Goal: Information Seeking & Learning: Learn about a topic

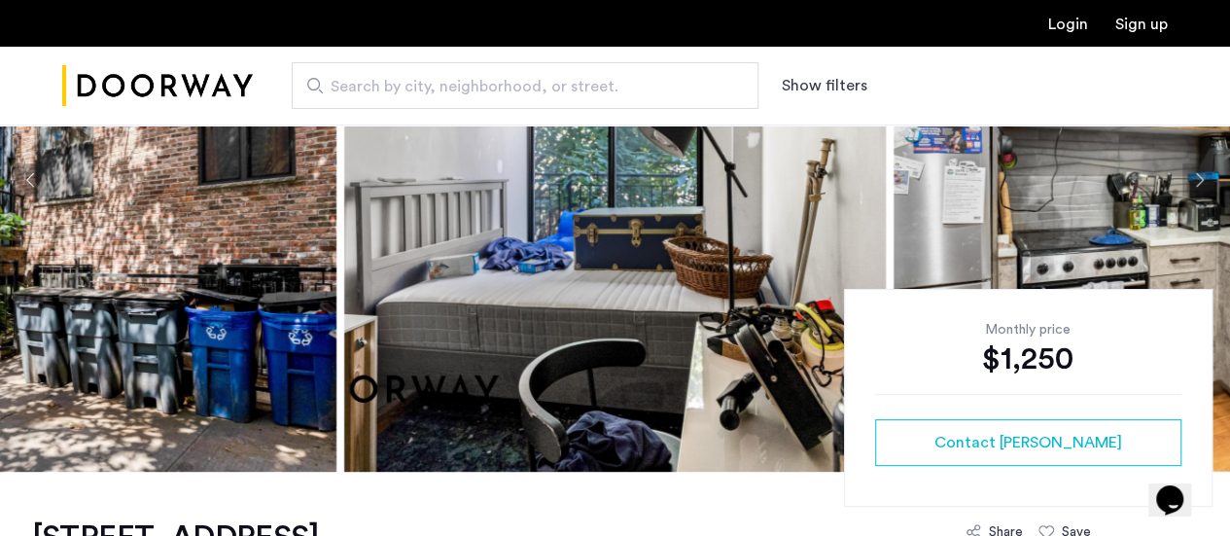
scroll to position [260, 0]
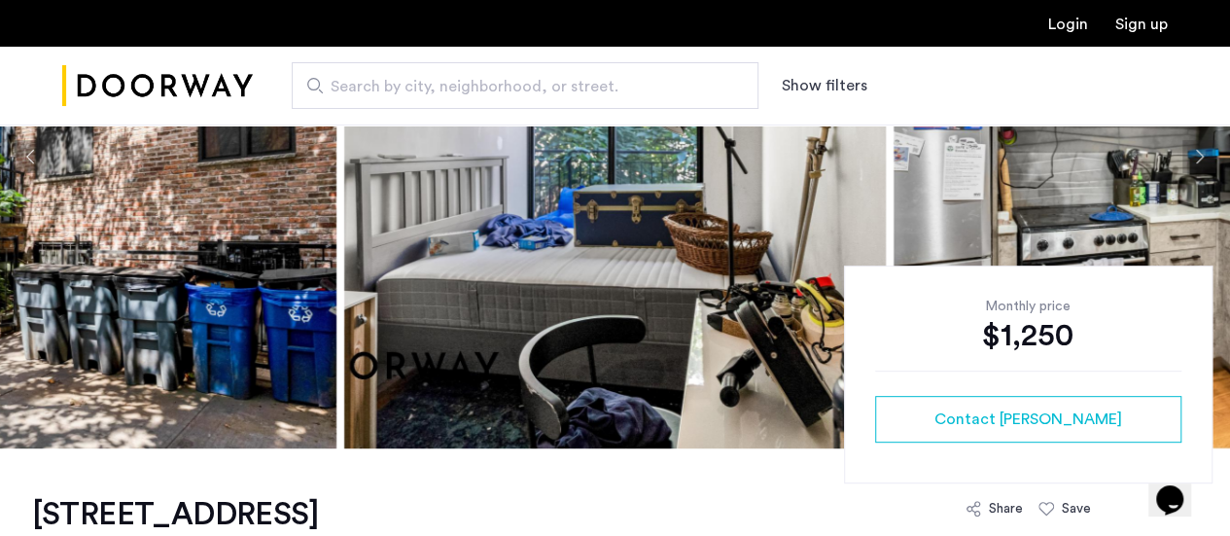
click at [786, 215] on img at bounding box center [615, 157] width 542 height 584
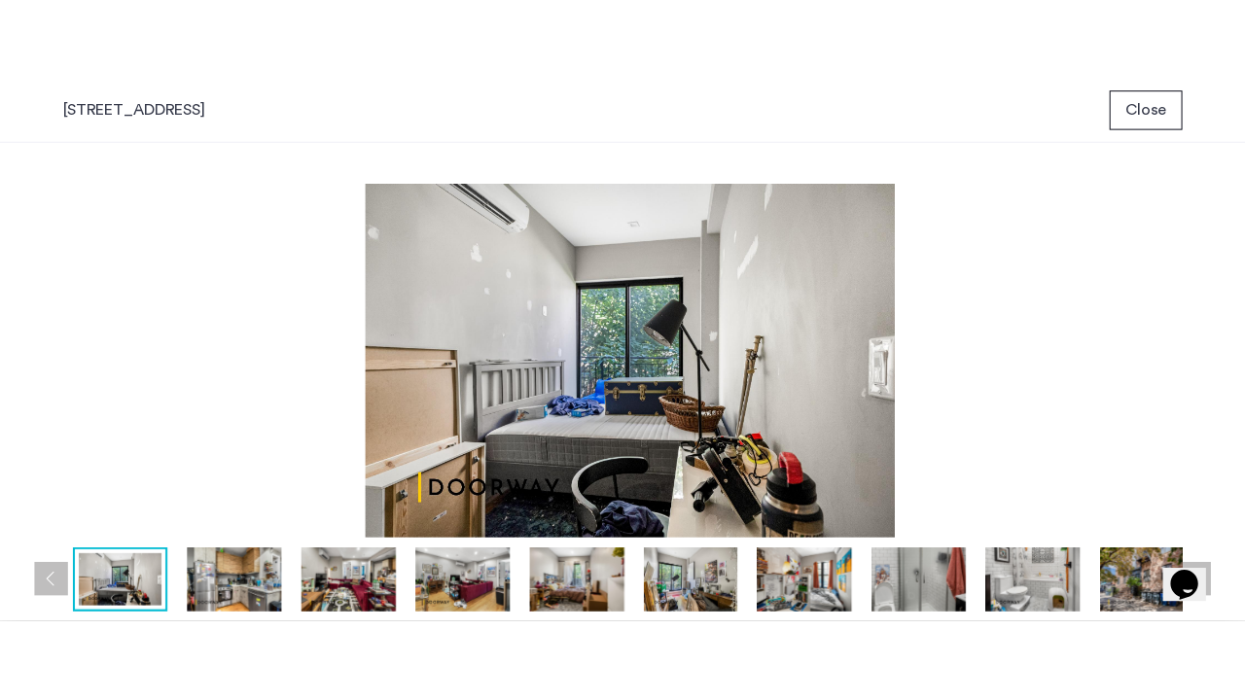
scroll to position [0, 0]
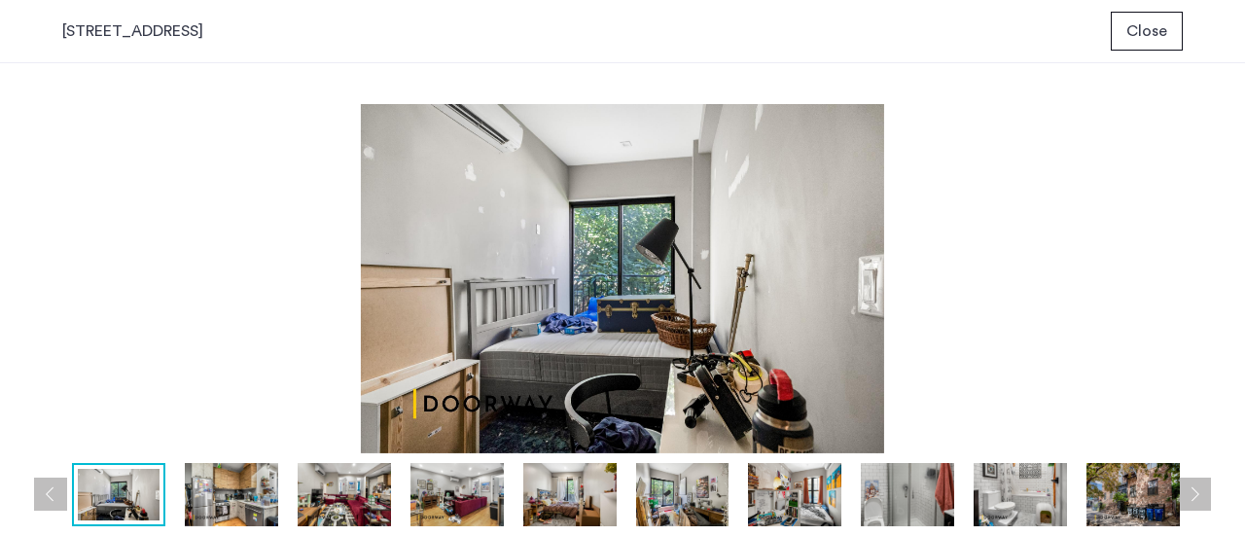
click at [228, 501] on img at bounding box center [231, 494] width 93 height 63
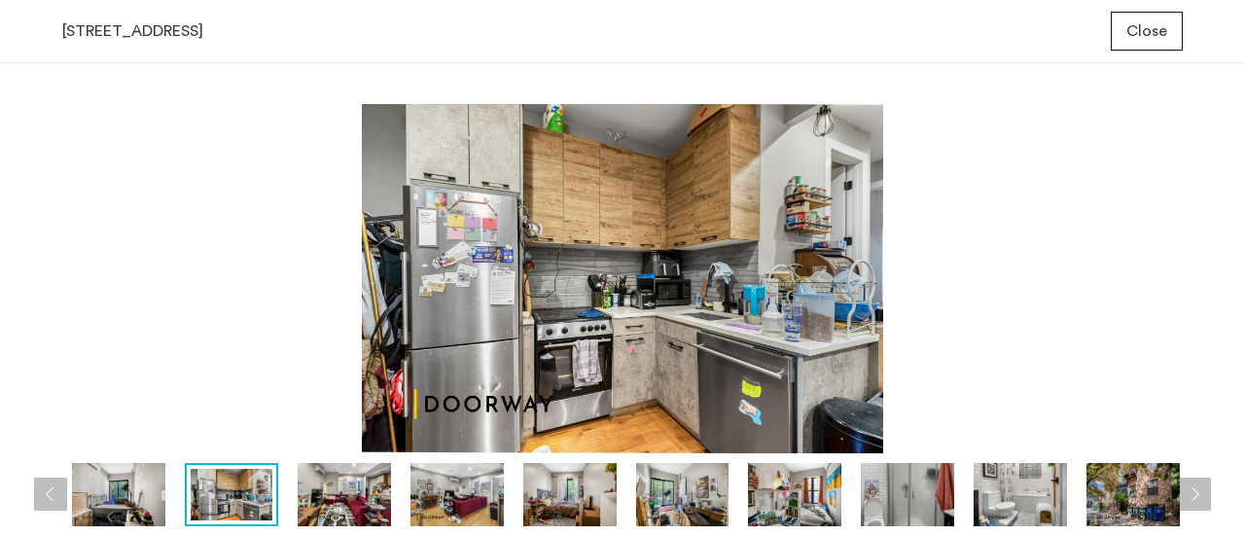
click at [340, 494] on img at bounding box center [344, 494] width 93 height 63
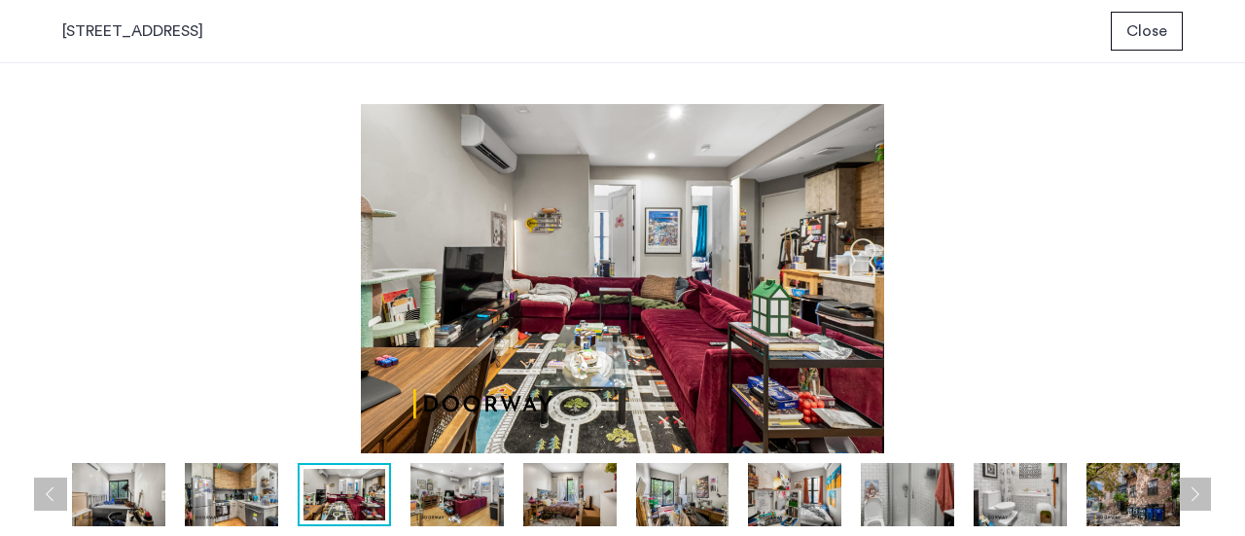
click at [219, 494] on img at bounding box center [231, 494] width 93 height 63
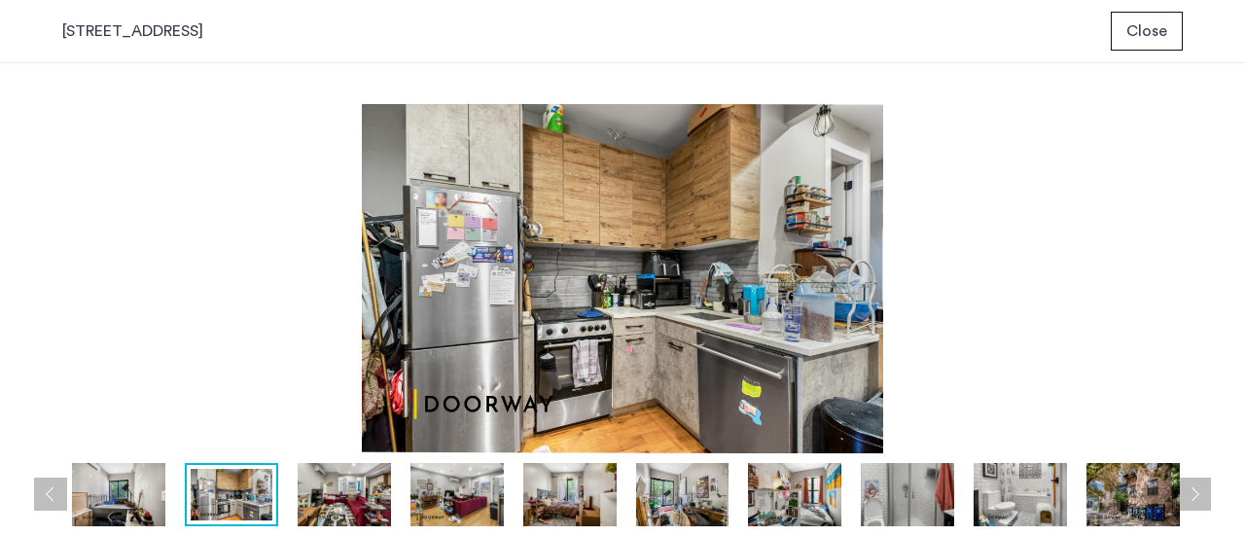
click at [331, 483] on img at bounding box center [344, 494] width 93 height 63
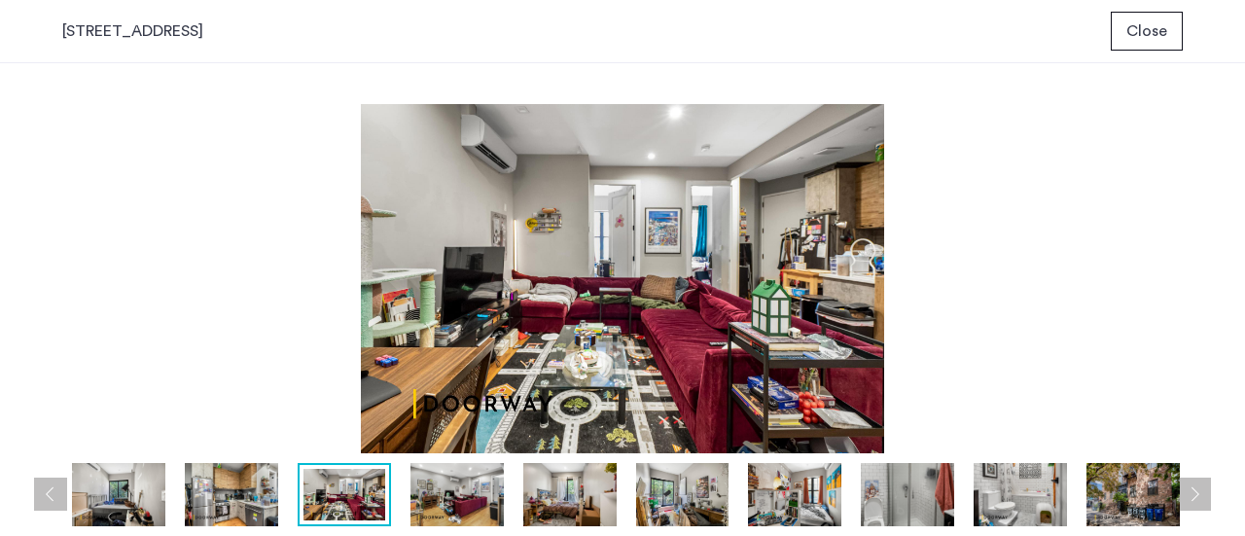
click at [413, 483] on img at bounding box center [456, 494] width 93 height 63
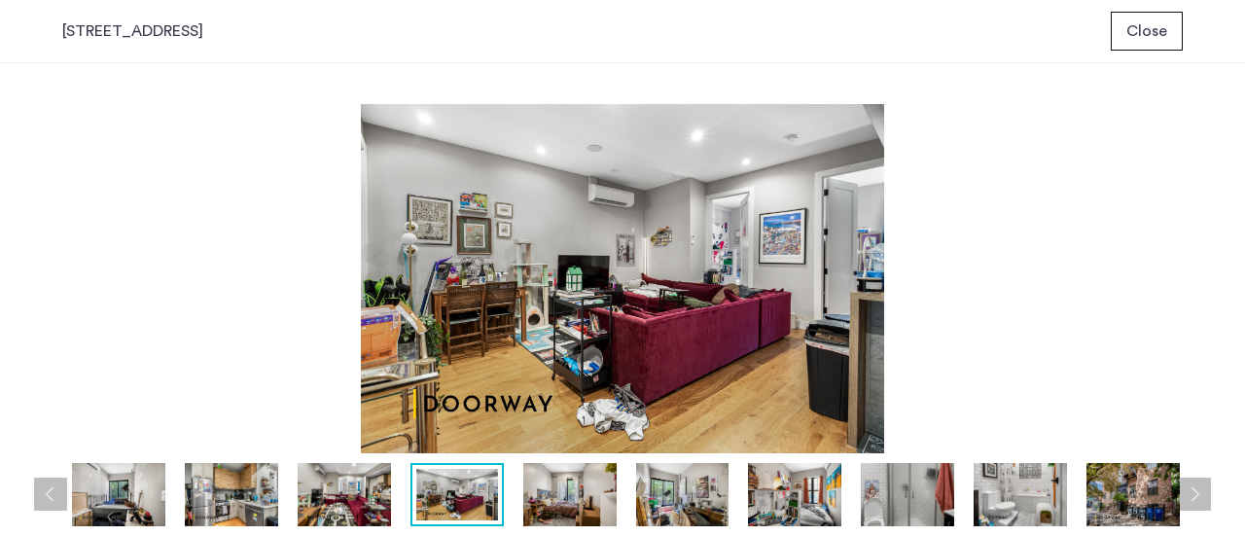
click at [544, 480] on img at bounding box center [569, 494] width 93 height 63
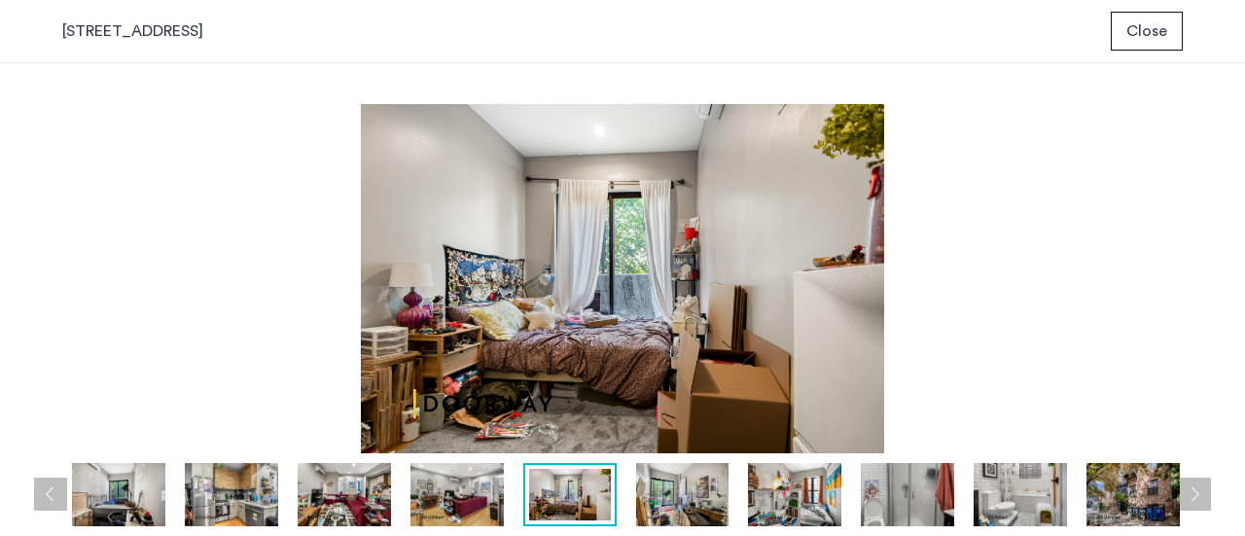
click at [638, 481] on img at bounding box center [682, 494] width 93 height 63
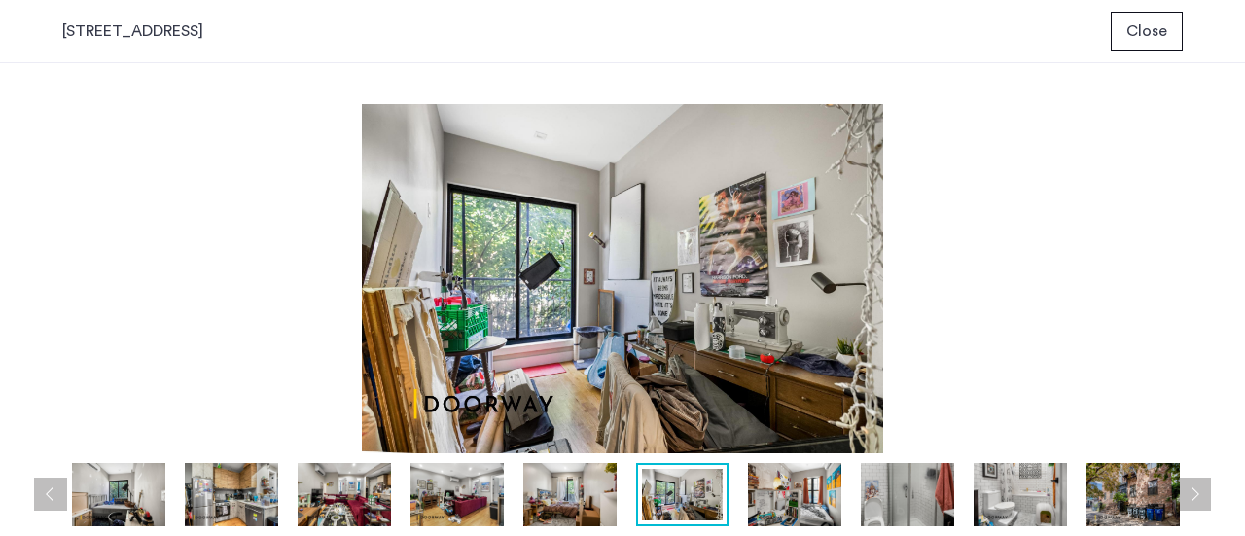
click at [776, 485] on img at bounding box center [794, 494] width 93 height 63
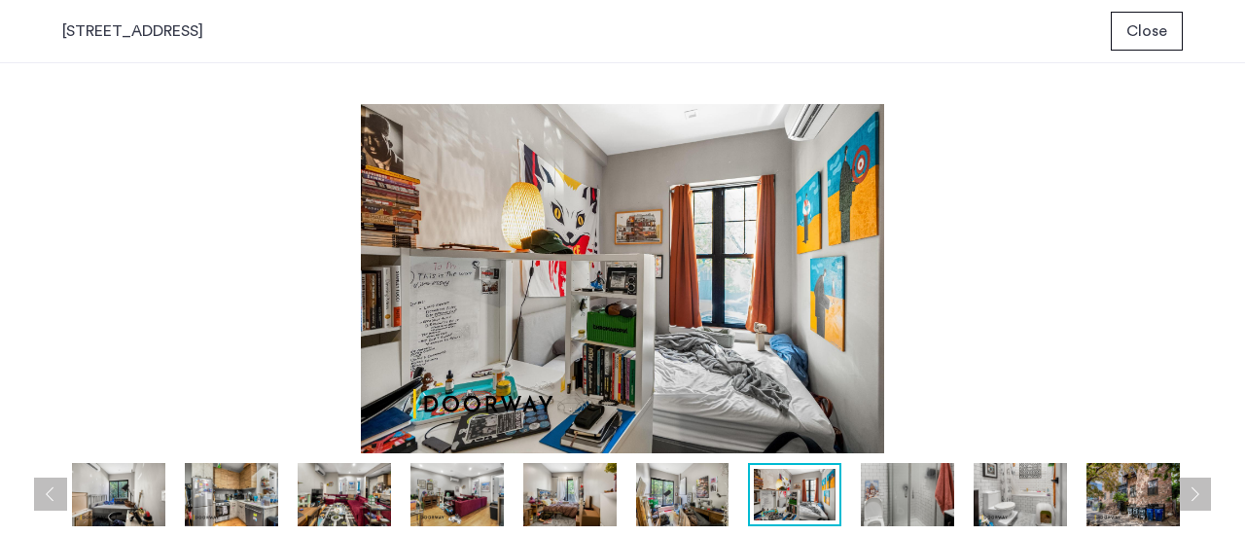
click at [907, 476] on img at bounding box center [907, 494] width 93 height 63
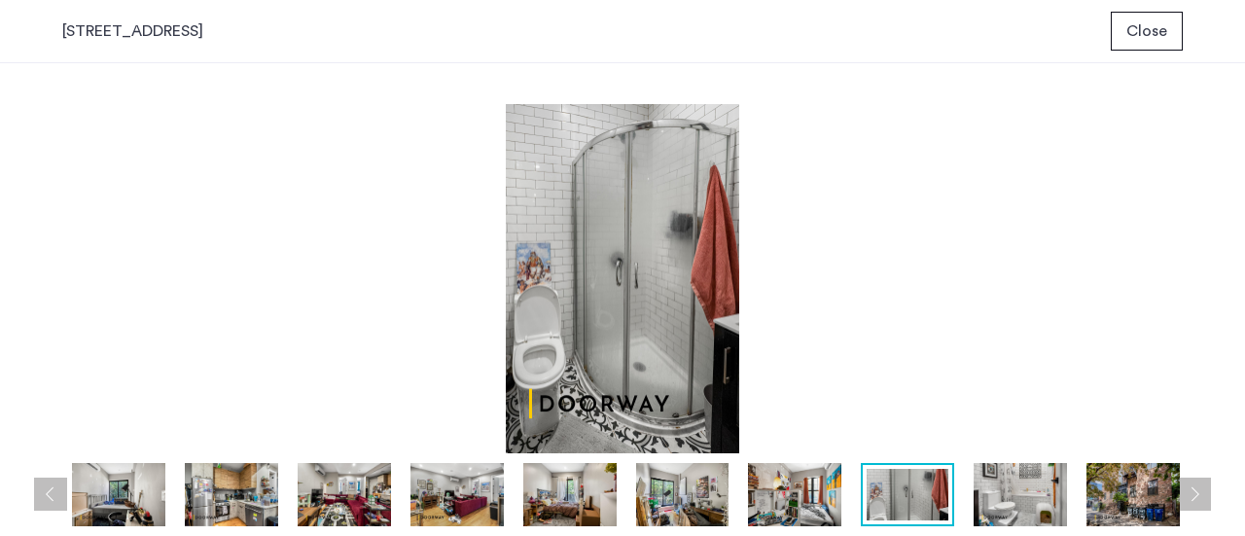
click at [829, 489] on img at bounding box center [794, 494] width 93 height 63
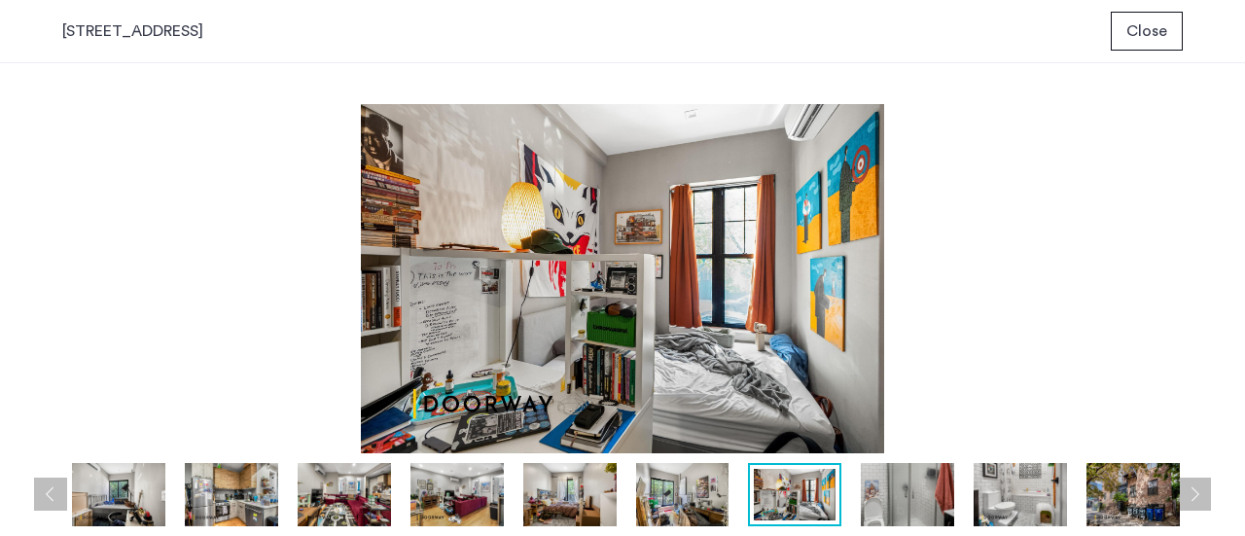
click at [685, 356] on img at bounding box center [622, 278] width 1120 height 349
click at [816, 360] on img at bounding box center [622, 278] width 1120 height 349
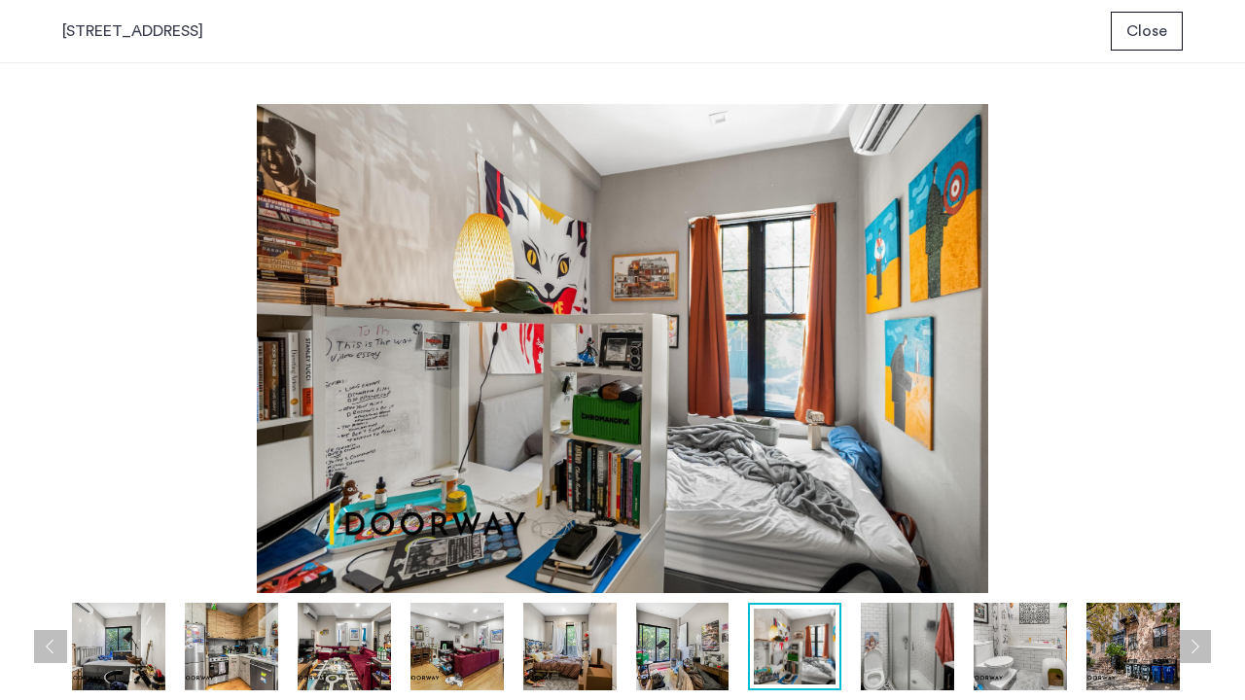
click at [908, 535] on img at bounding box center [907, 647] width 93 height 88
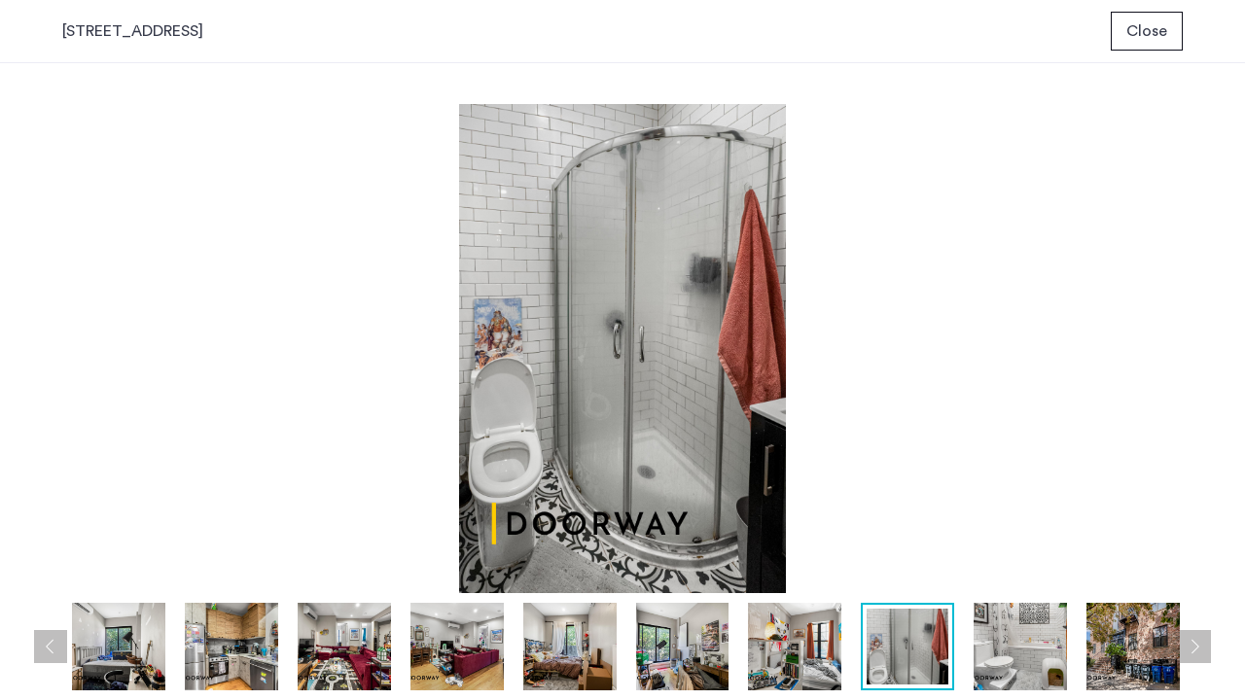
click at [1025, 535] on img at bounding box center [1020, 647] width 93 height 88
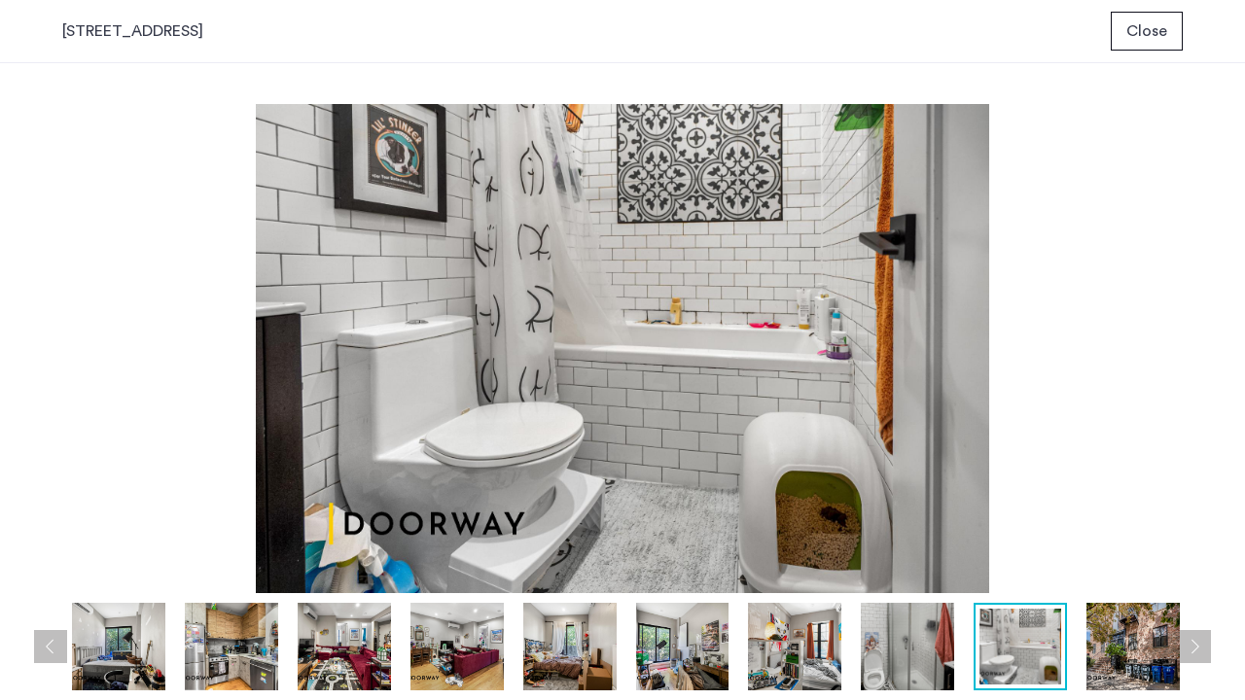
click at [1117, 535] on img at bounding box center [1132, 647] width 93 height 88
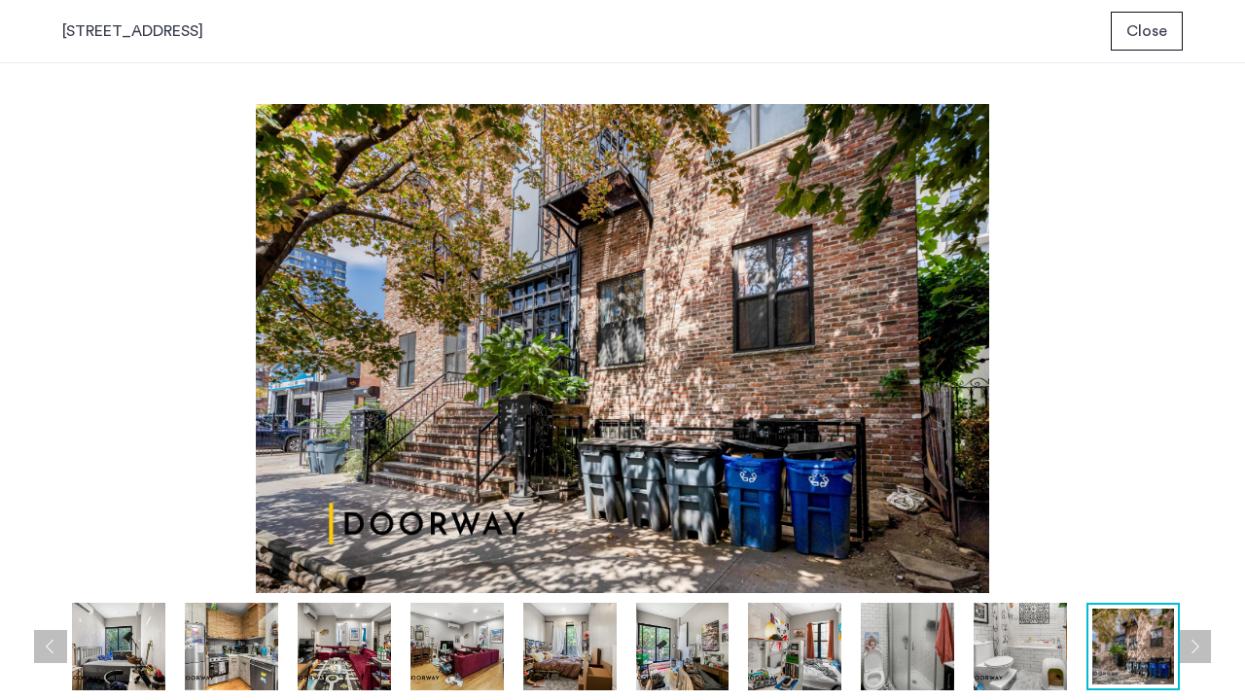
click at [1013, 535] on img at bounding box center [1020, 647] width 93 height 88
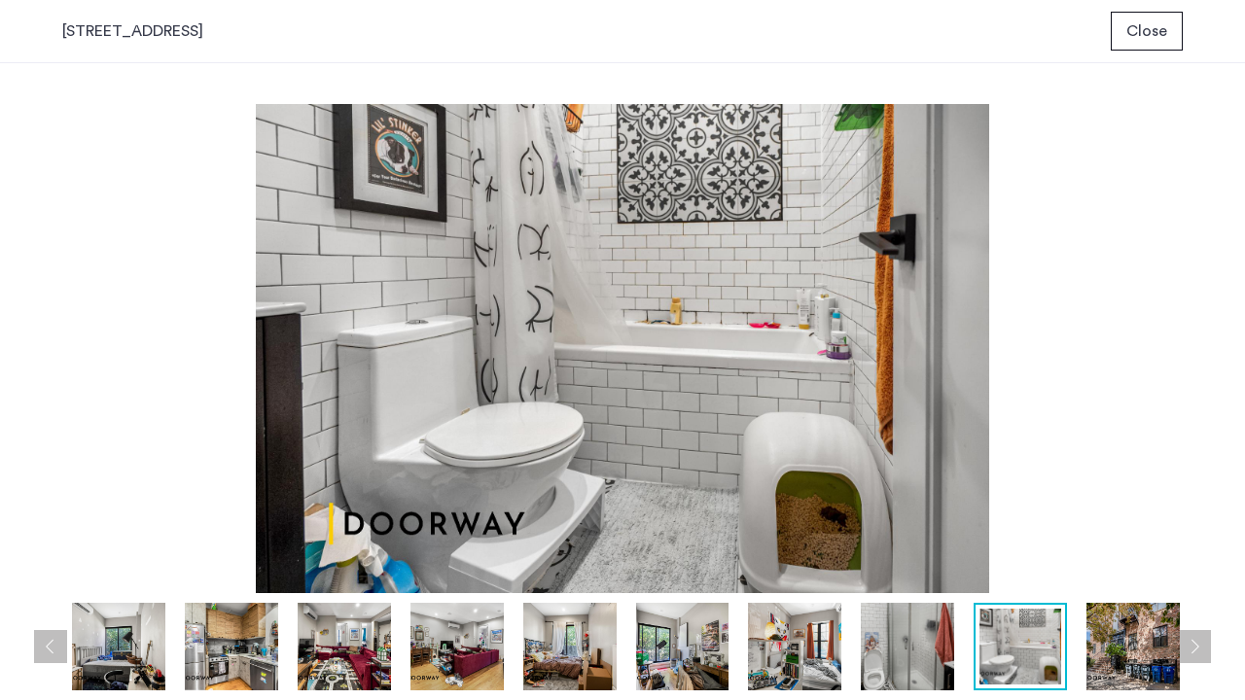
click at [922, 535] on img at bounding box center [907, 647] width 93 height 88
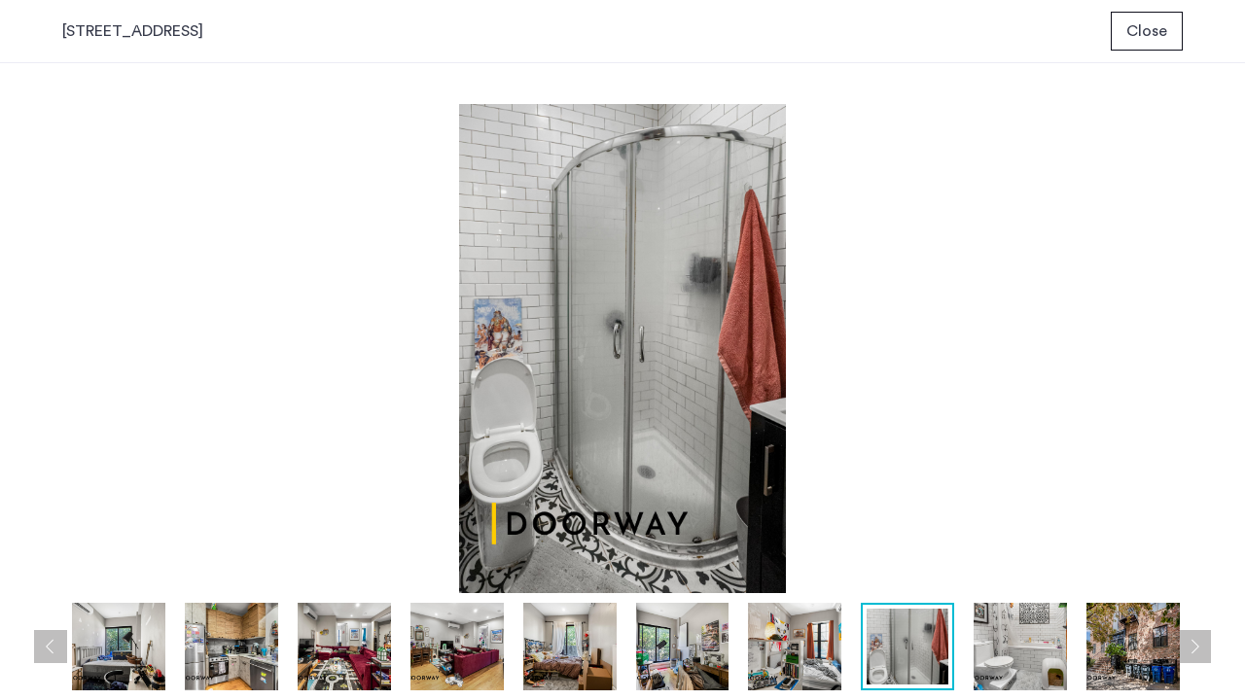
click at [793, 535] on img at bounding box center [794, 647] width 93 height 88
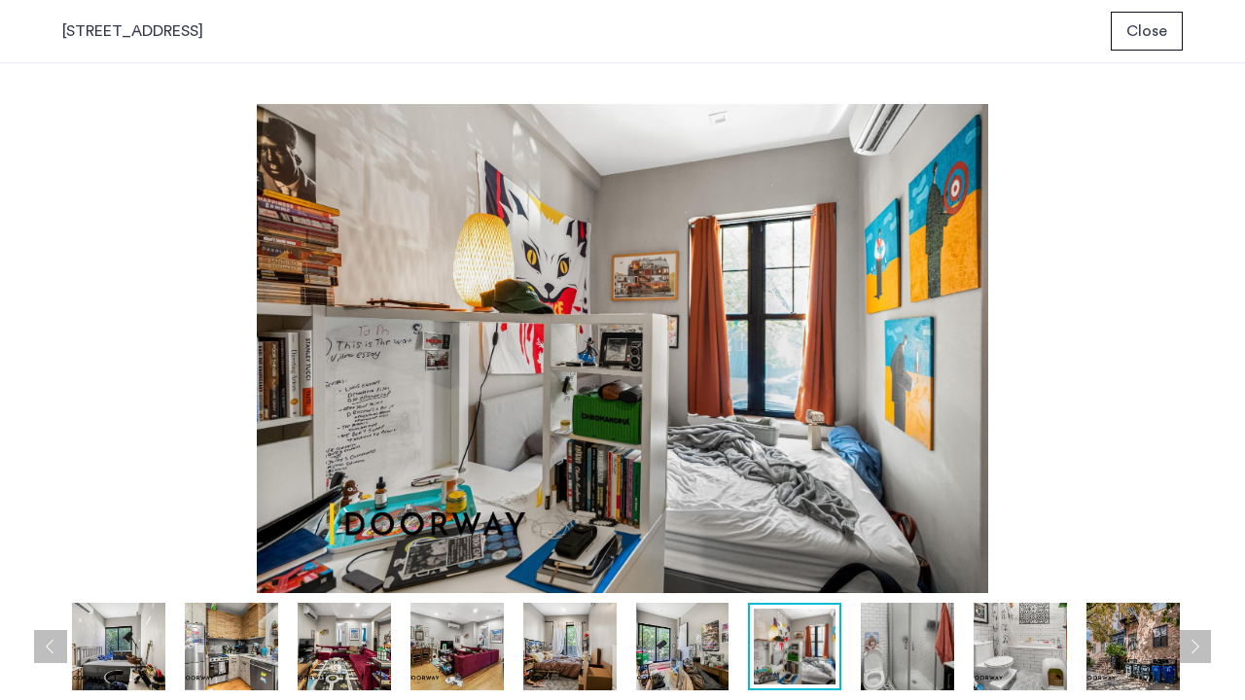
click at [694, 535] on img at bounding box center [682, 647] width 93 height 88
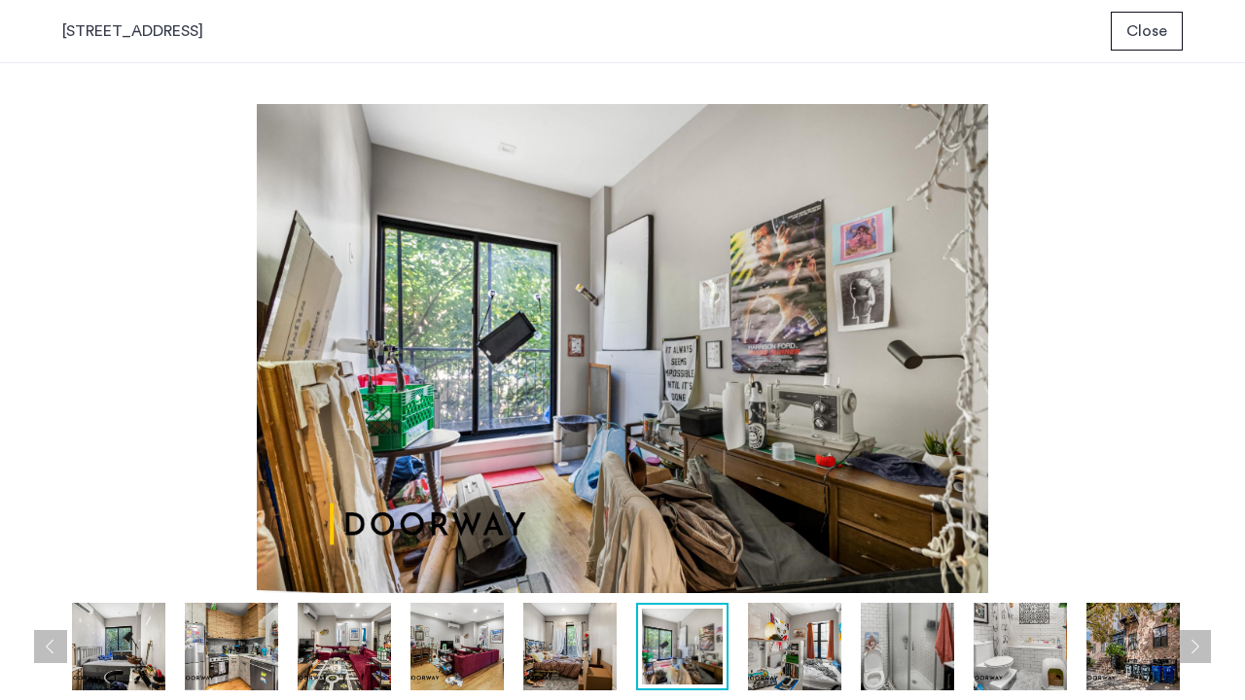
click at [556, 535] on img at bounding box center [569, 647] width 93 height 88
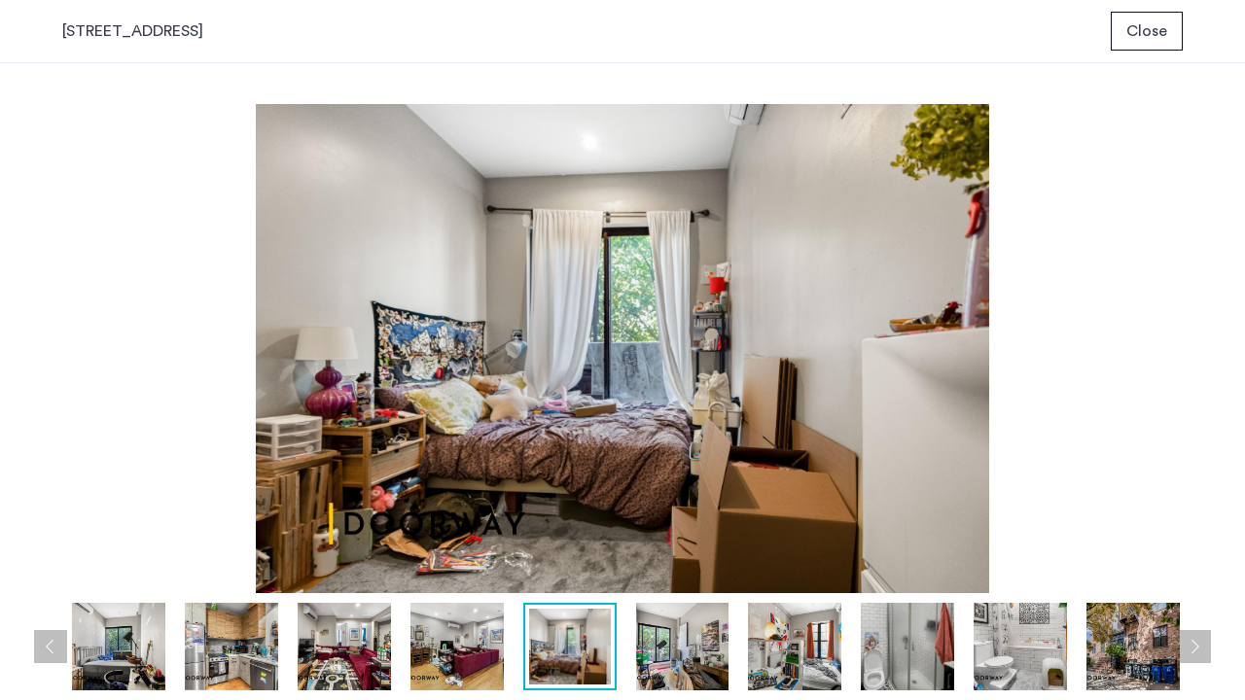
click at [469, 535] on img at bounding box center [456, 647] width 93 height 88
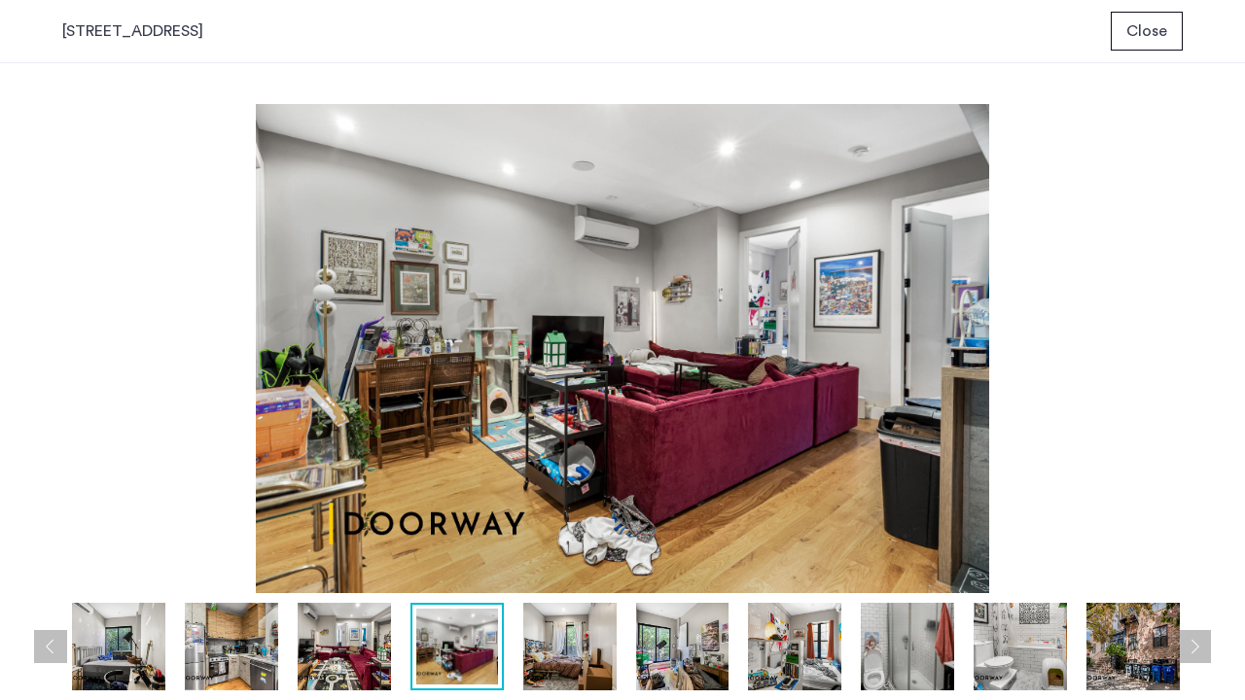
click at [349, 535] on img at bounding box center [344, 647] width 93 height 88
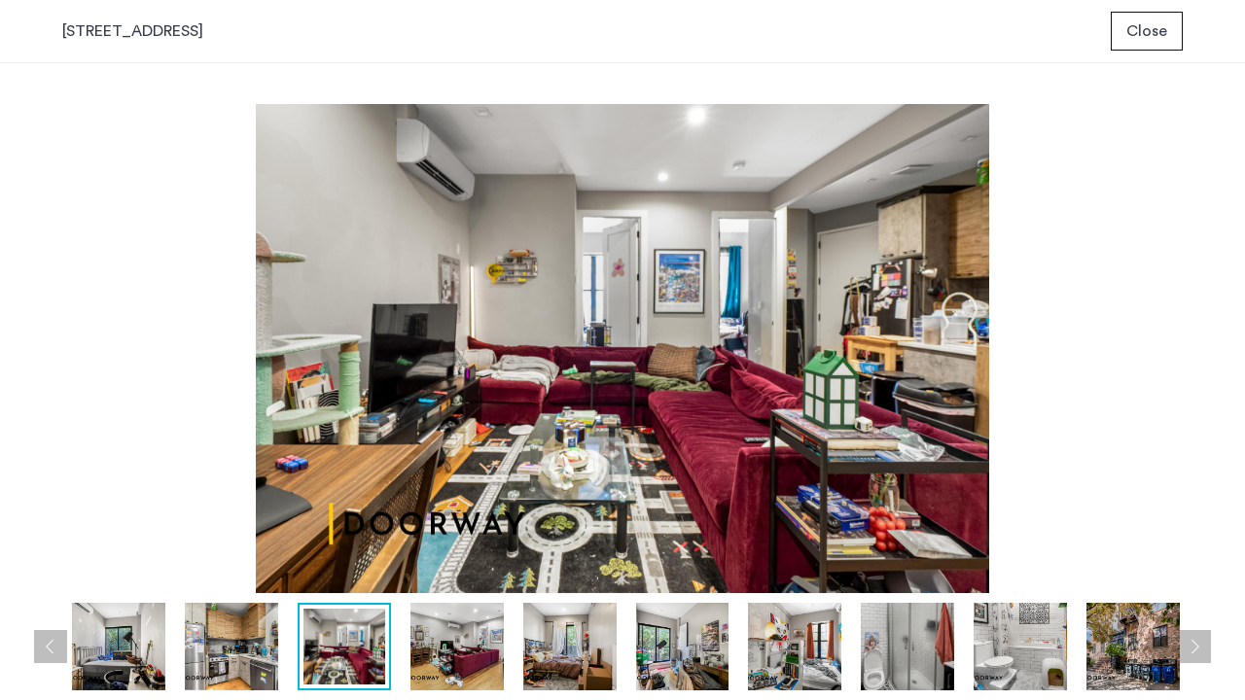
click at [247, 535] on img at bounding box center [231, 647] width 93 height 88
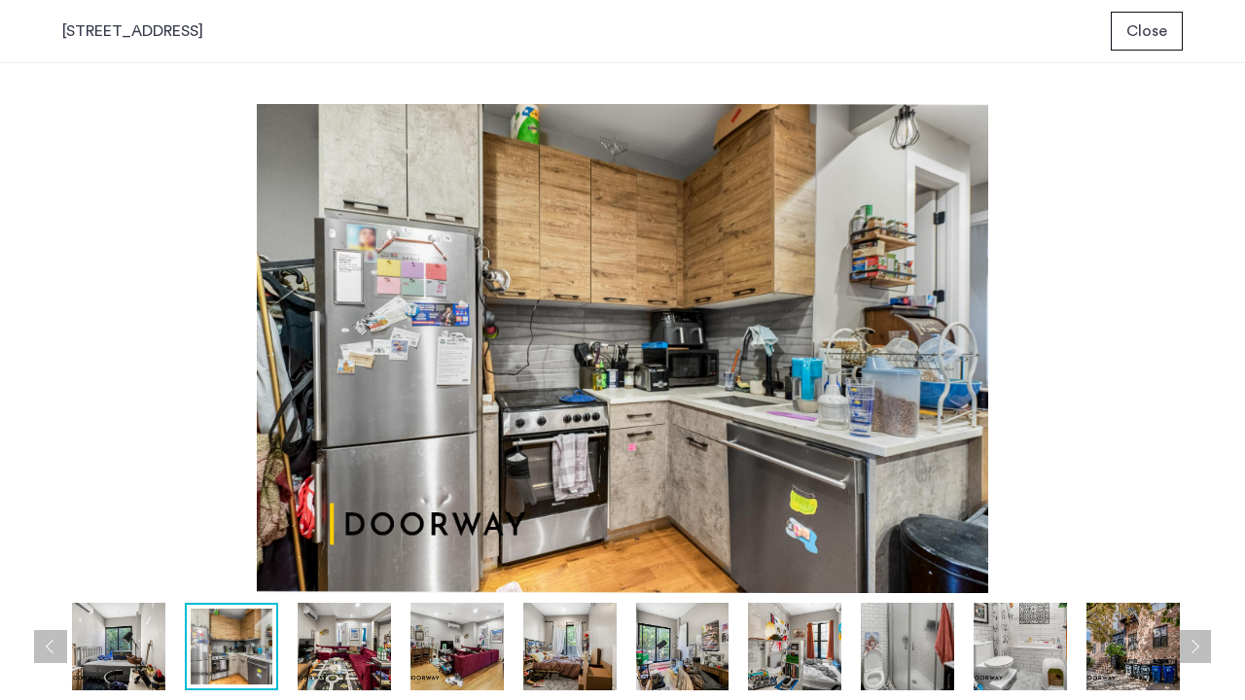
click at [131, 535] on img at bounding box center [118, 647] width 93 height 88
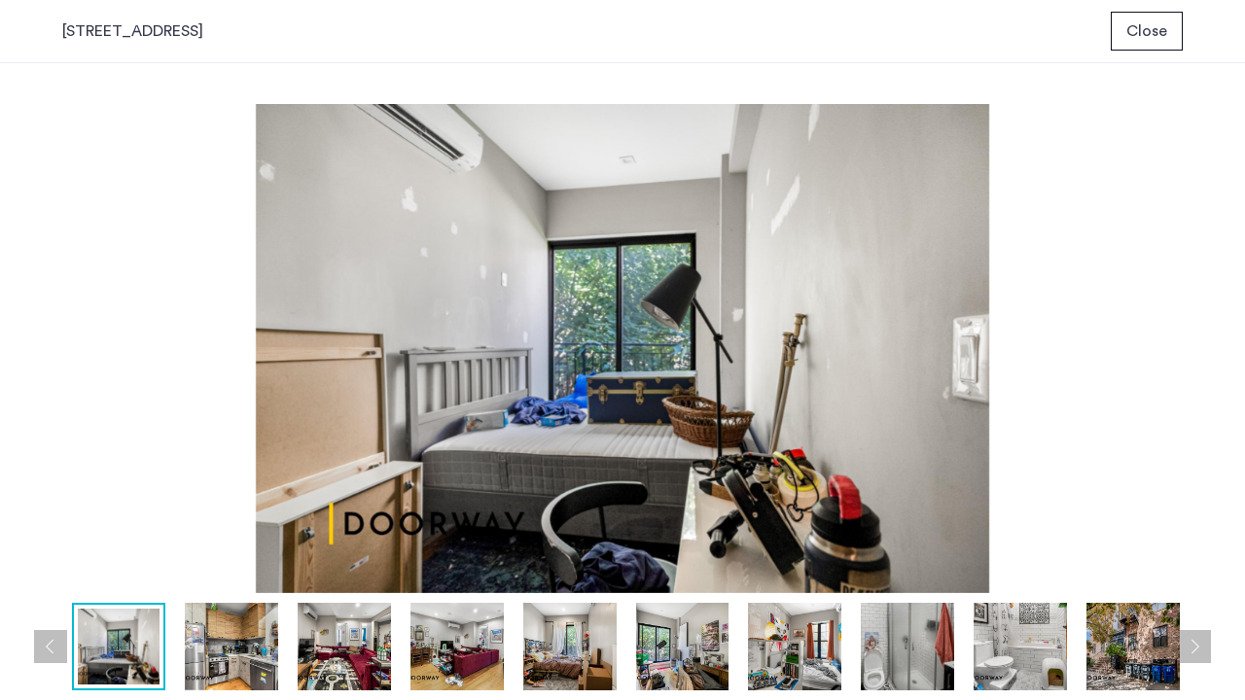
click at [1146, 41] on span "Close" at bounding box center [1146, 30] width 41 height 23
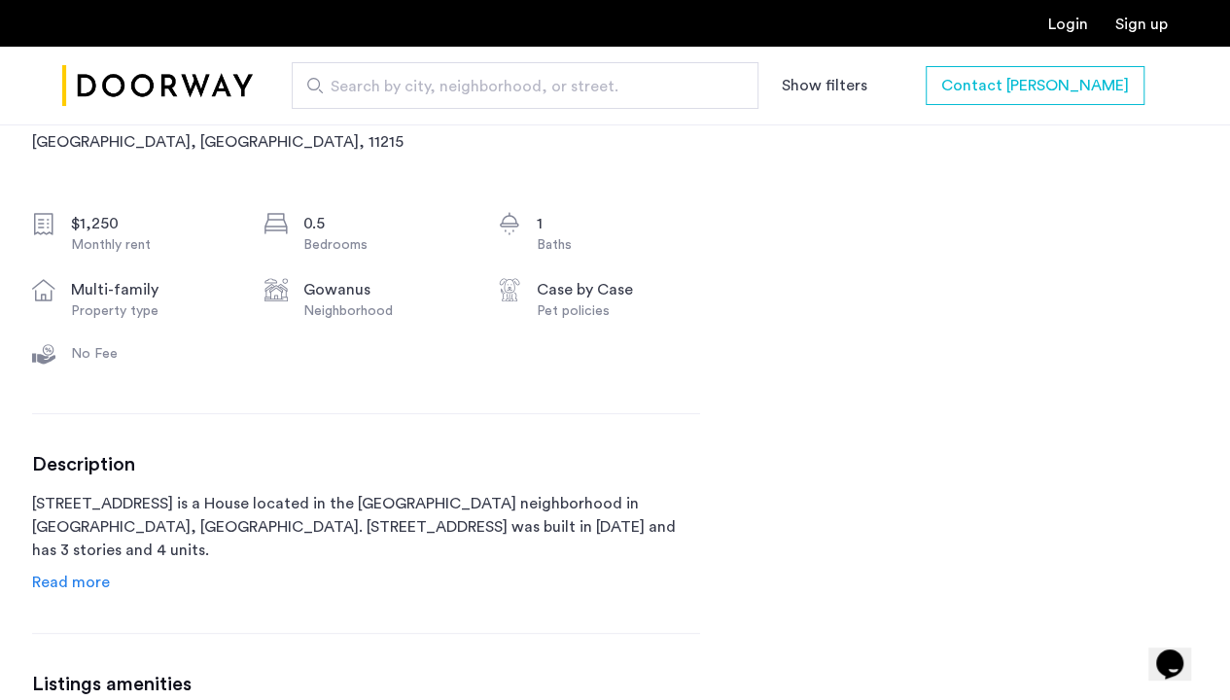
scroll to position [708, 0]
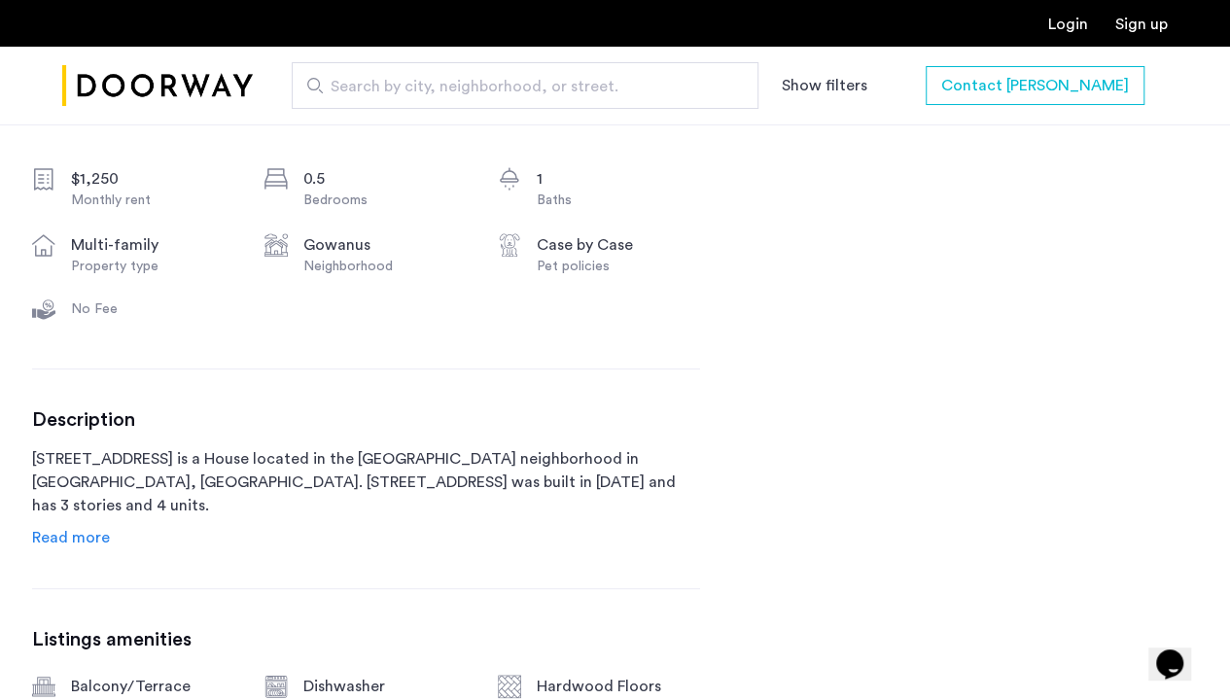
click at [567, 253] on div "Case by Case" at bounding box center [618, 244] width 163 height 23
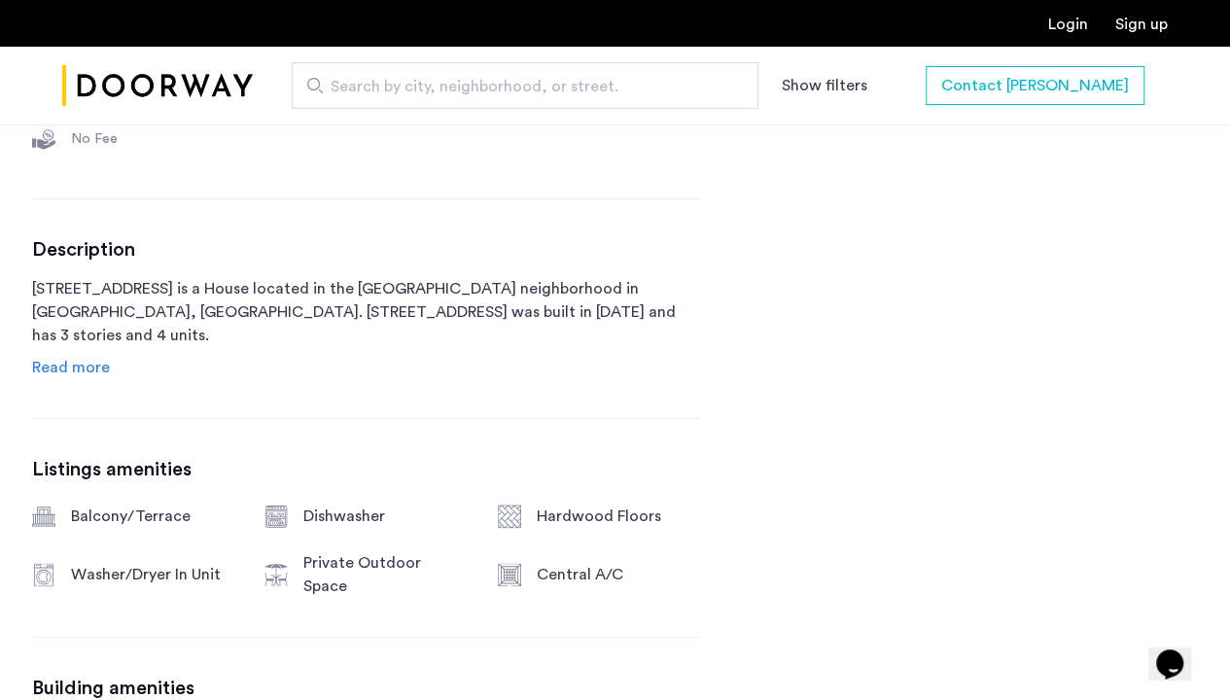
scroll to position [879, 0]
click at [88, 362] on span "Read more" at bounding box center [71, 367] width 78 height 16
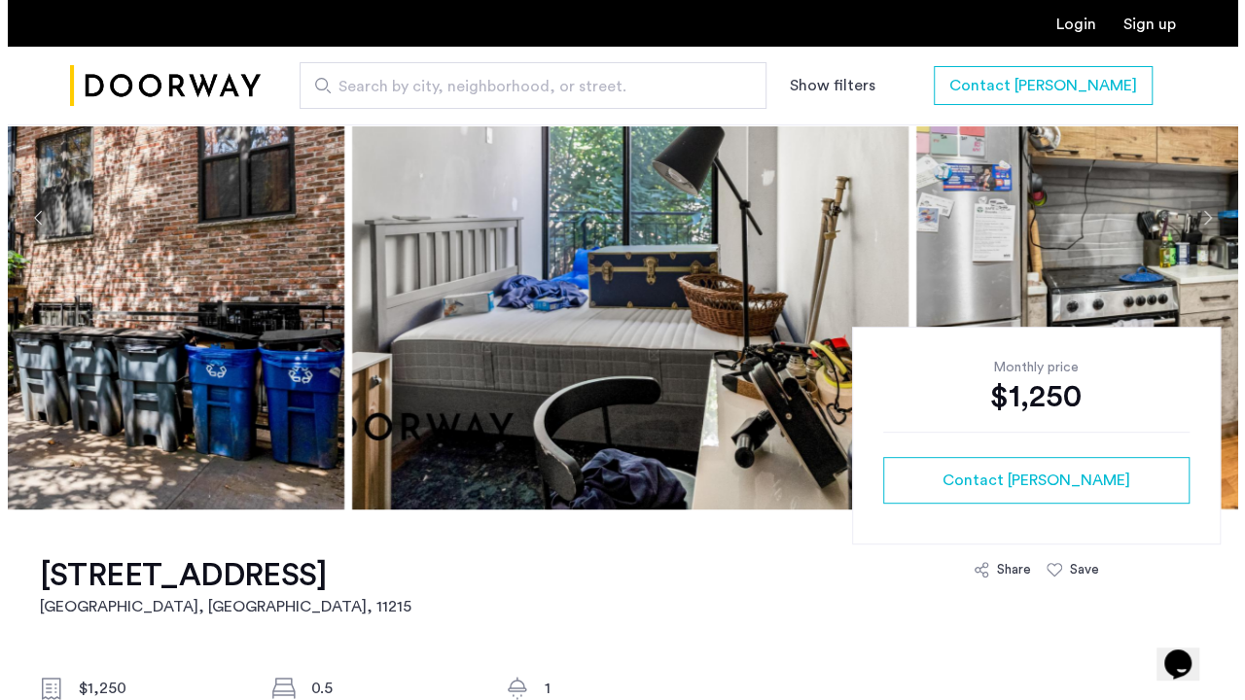
scroll to position [0, 0]
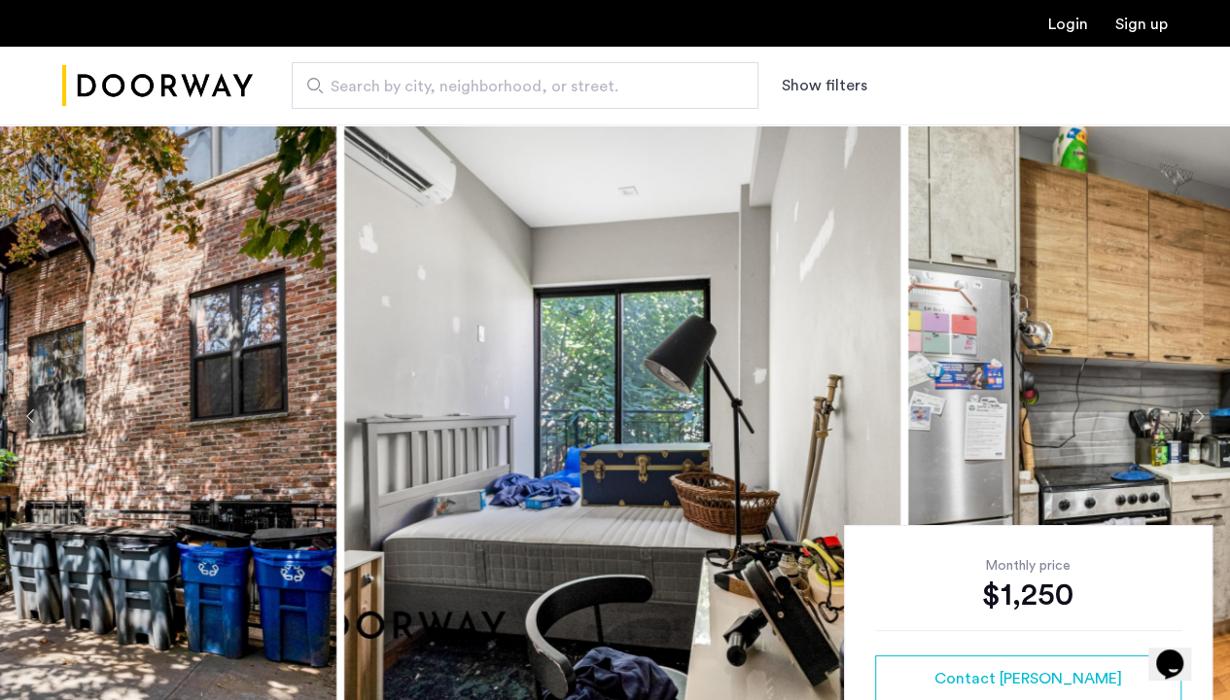
click at [859, 366] on img at bounding box center [622, 416] width 556 height 584
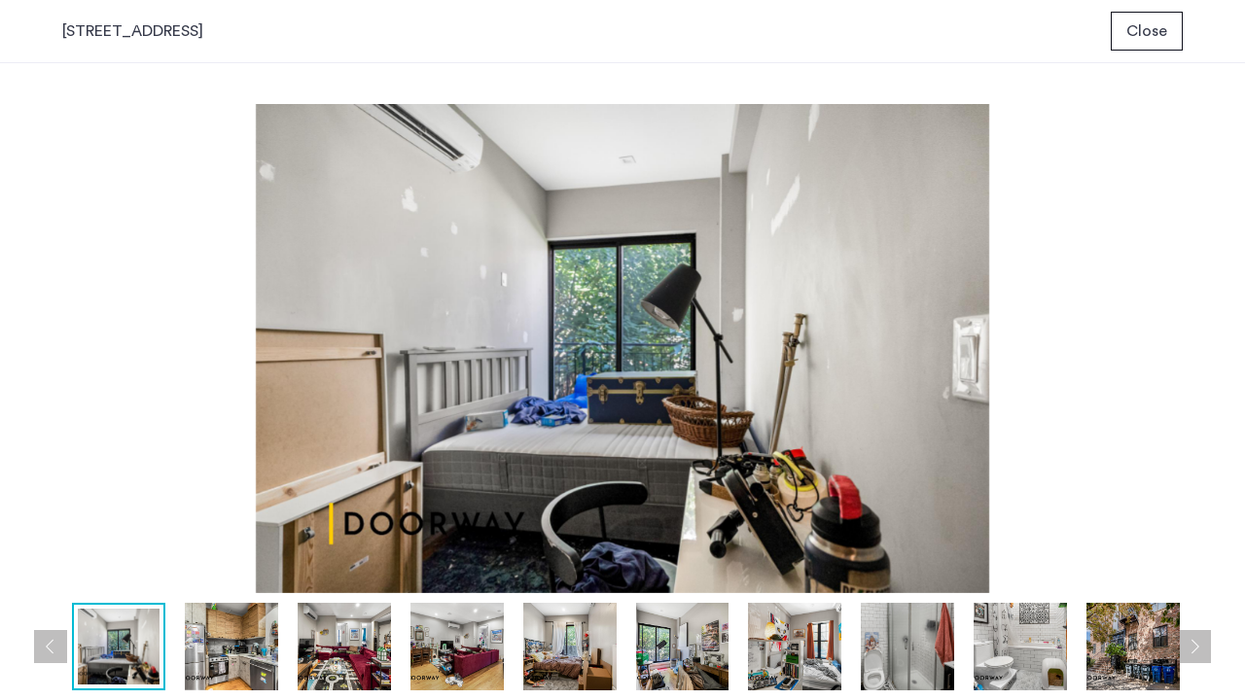
click at [691, 535] on img at bounding box center [682, 647] width 93 height 88
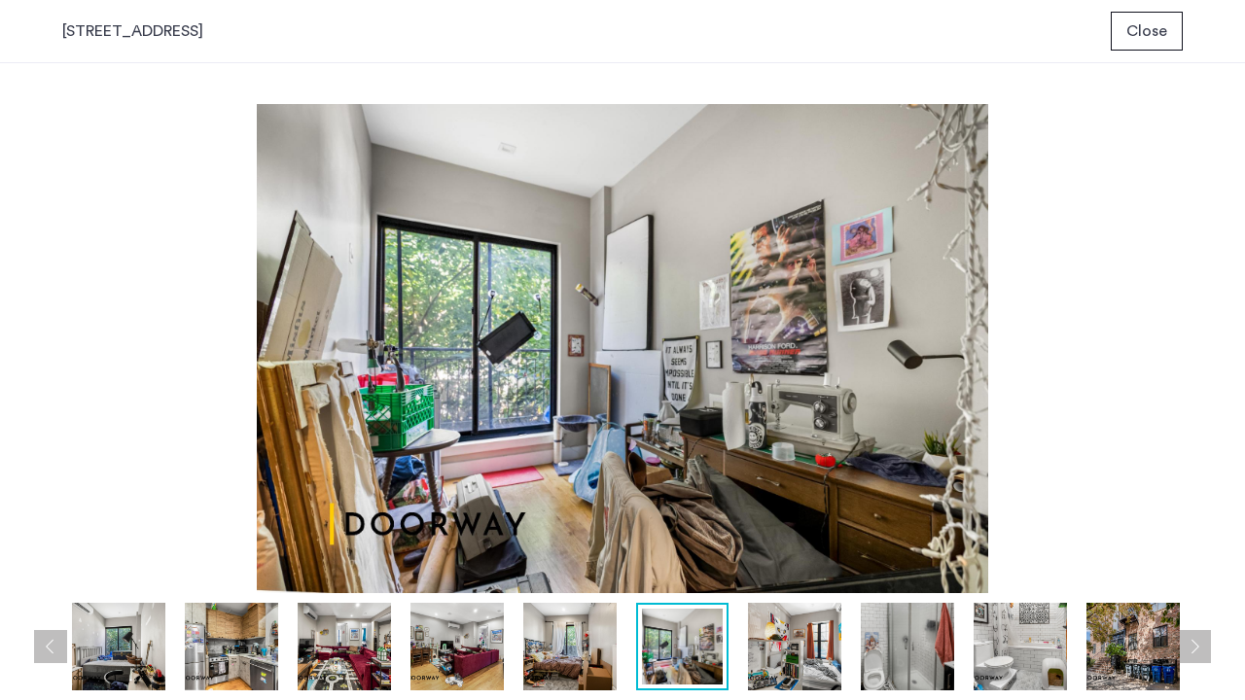
click at [908, 535] on img at bounding box center [907, 647] width 93 height 88
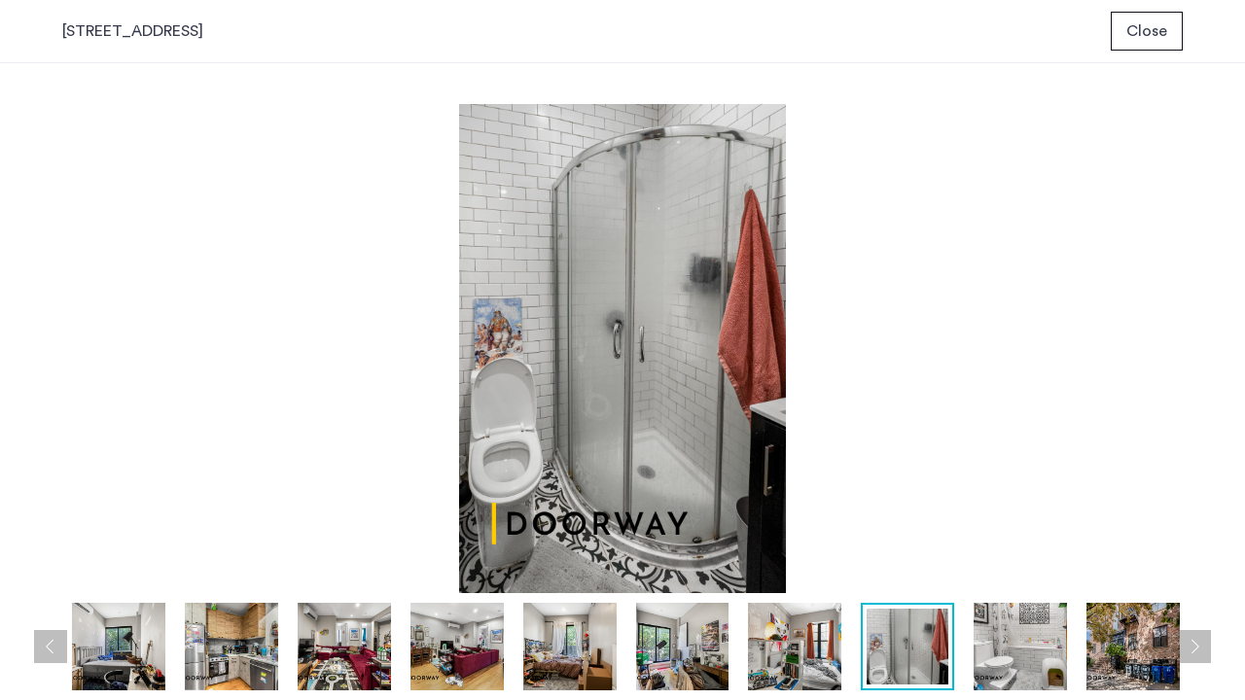
click at [1009, 535] on img at bounding box center [1020, 647] width 93 height 88
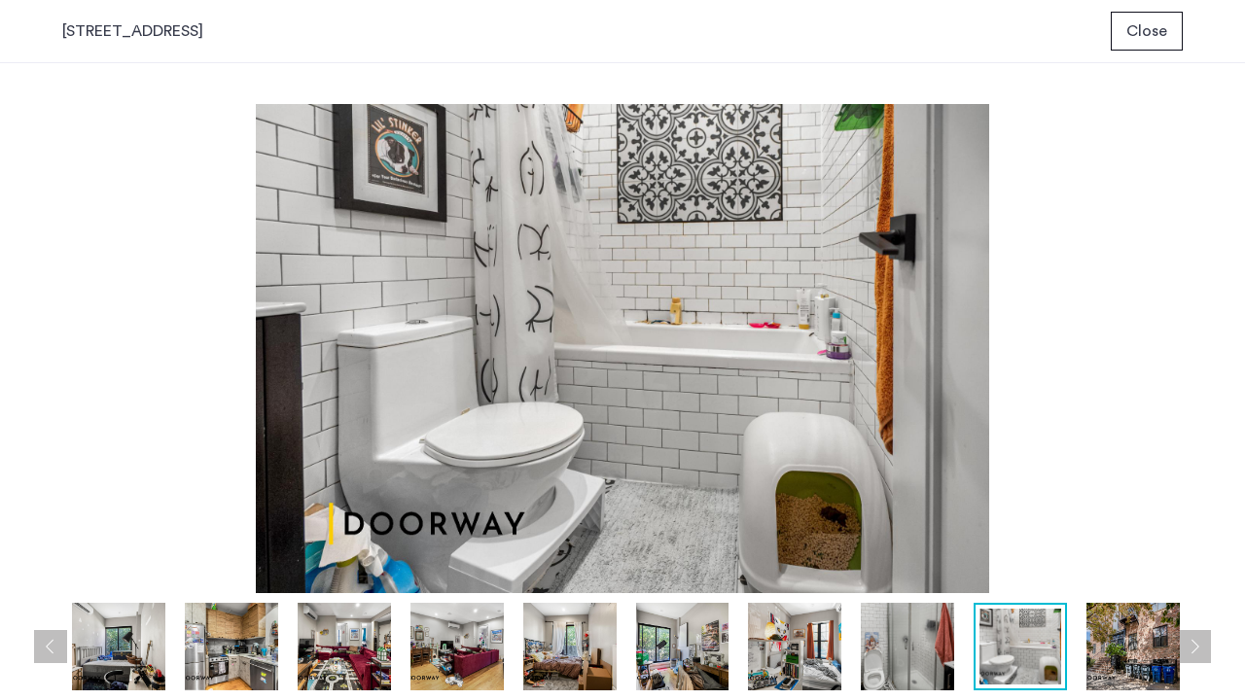
click at [665, 535] on img at bounding box center [682, 647] width 93 height 88
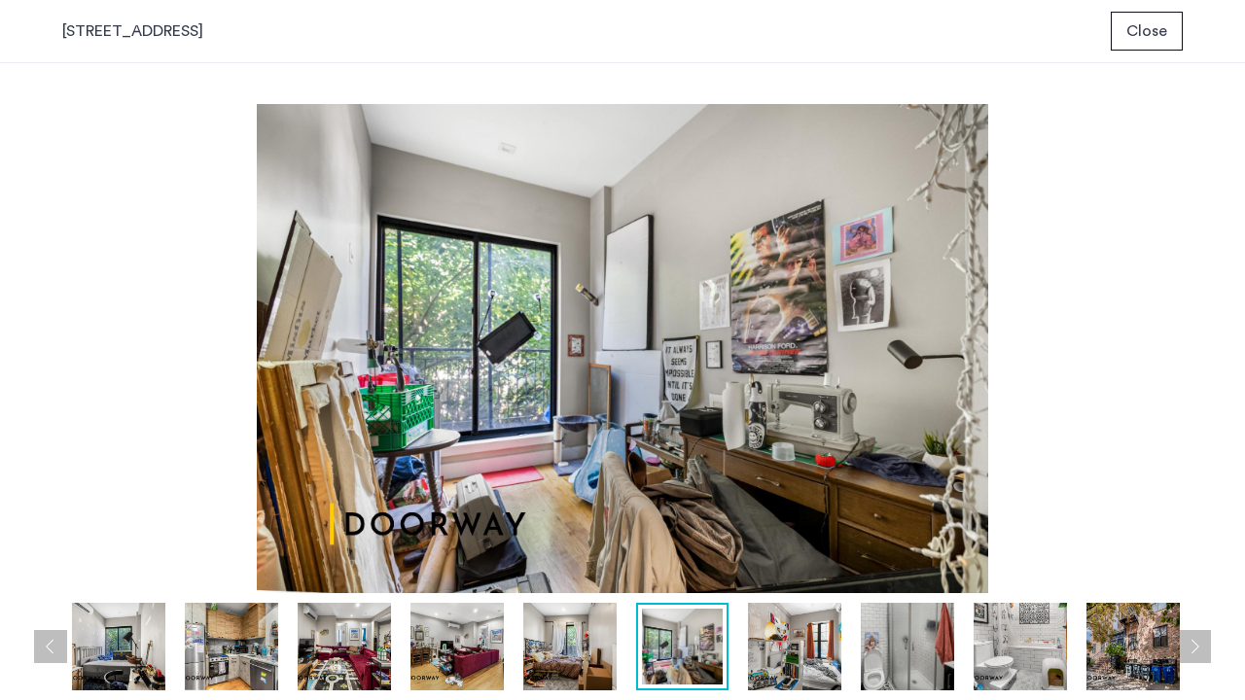
click at [805, 535] on img at bounding box center [794, 647] width 93 height 88
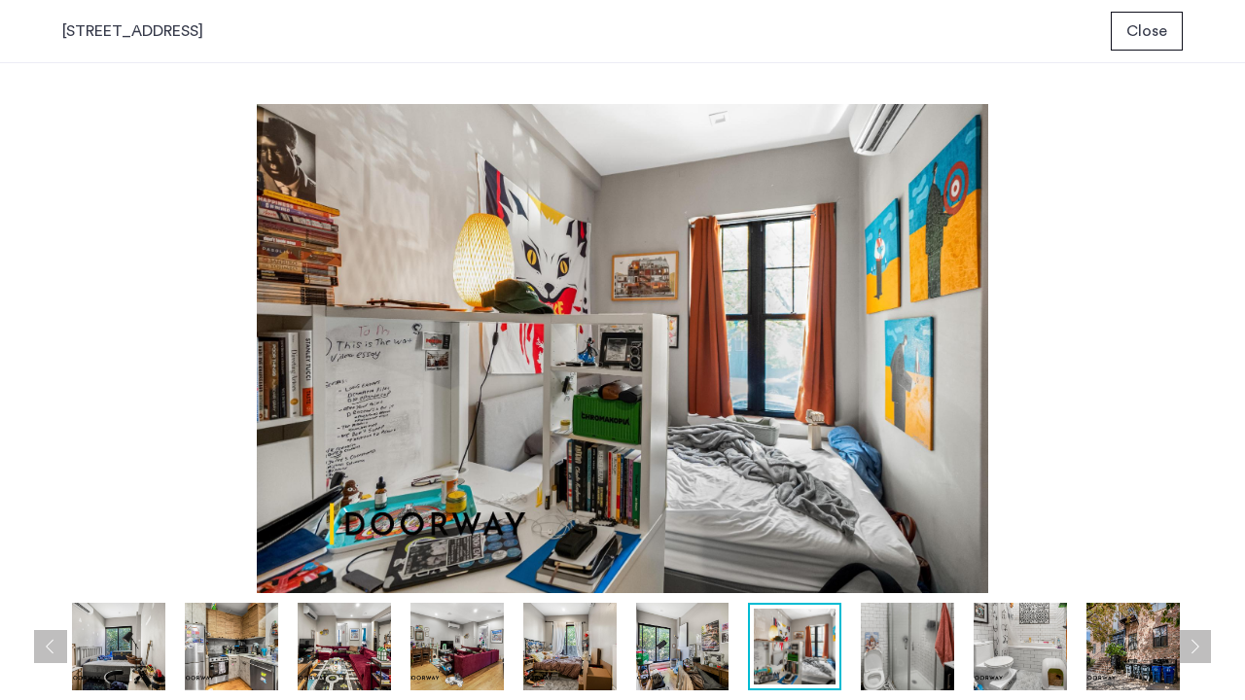
click at [251, 535] on img at bounding box center [231, 647] width 93 height 88
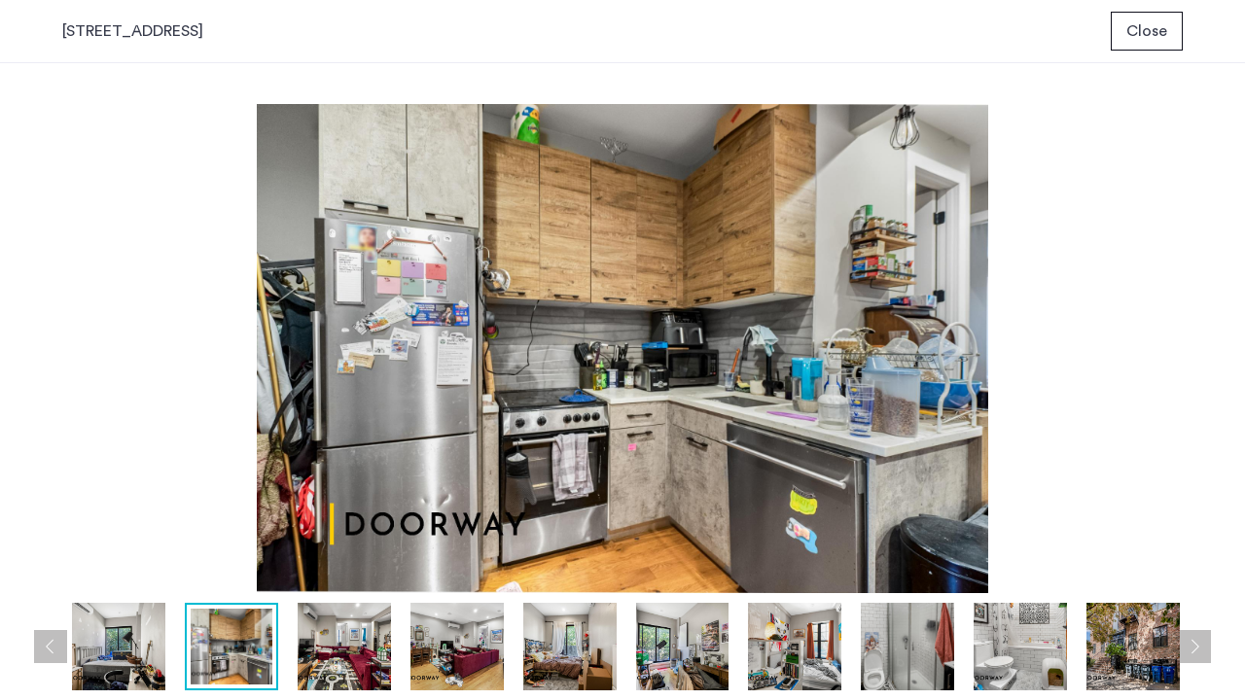
click at [360, 535] on img at bounding box center [344, 647] width 93 height 88
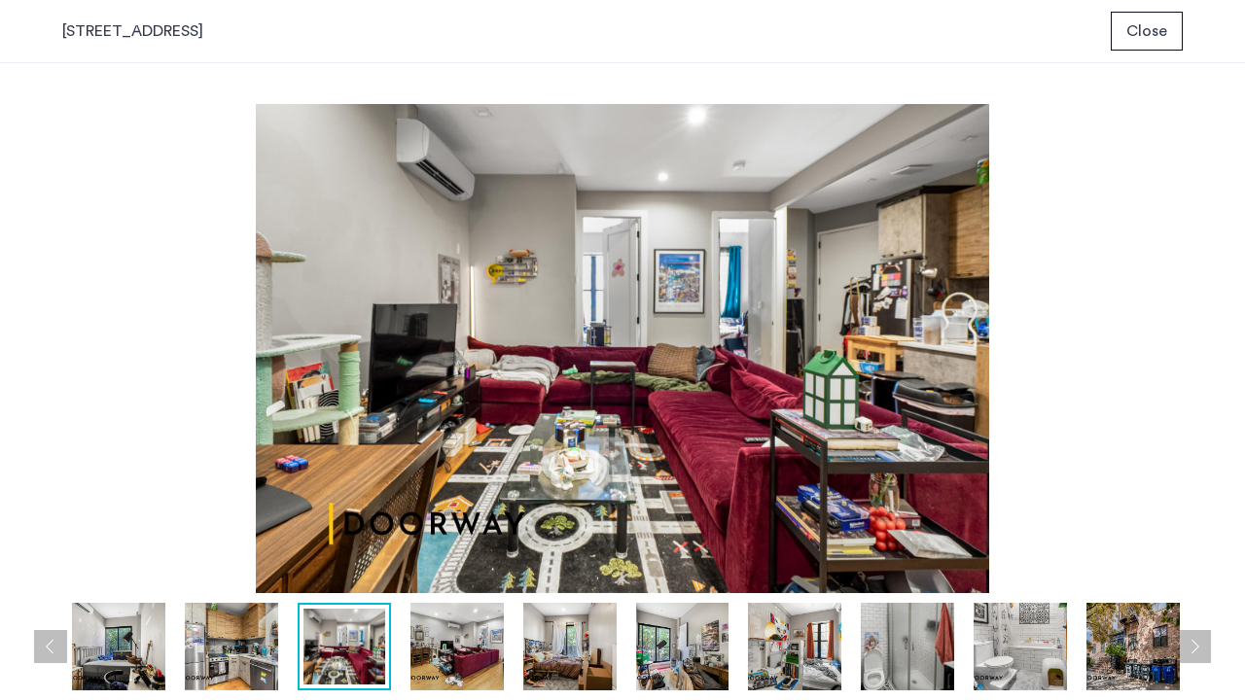
click at [480, 535] on img at bounding box center [456, 647] width 93 height 88
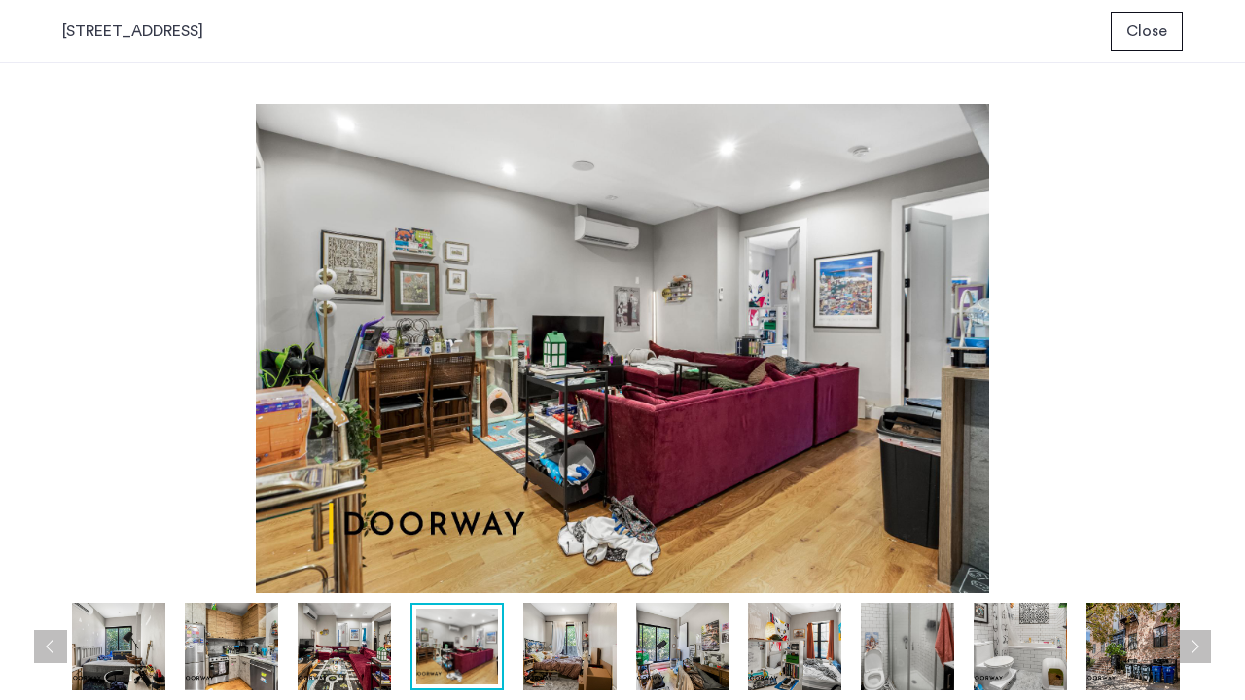
click at [567, 535] on img at bounding box center [569, 647] width 93 height 88
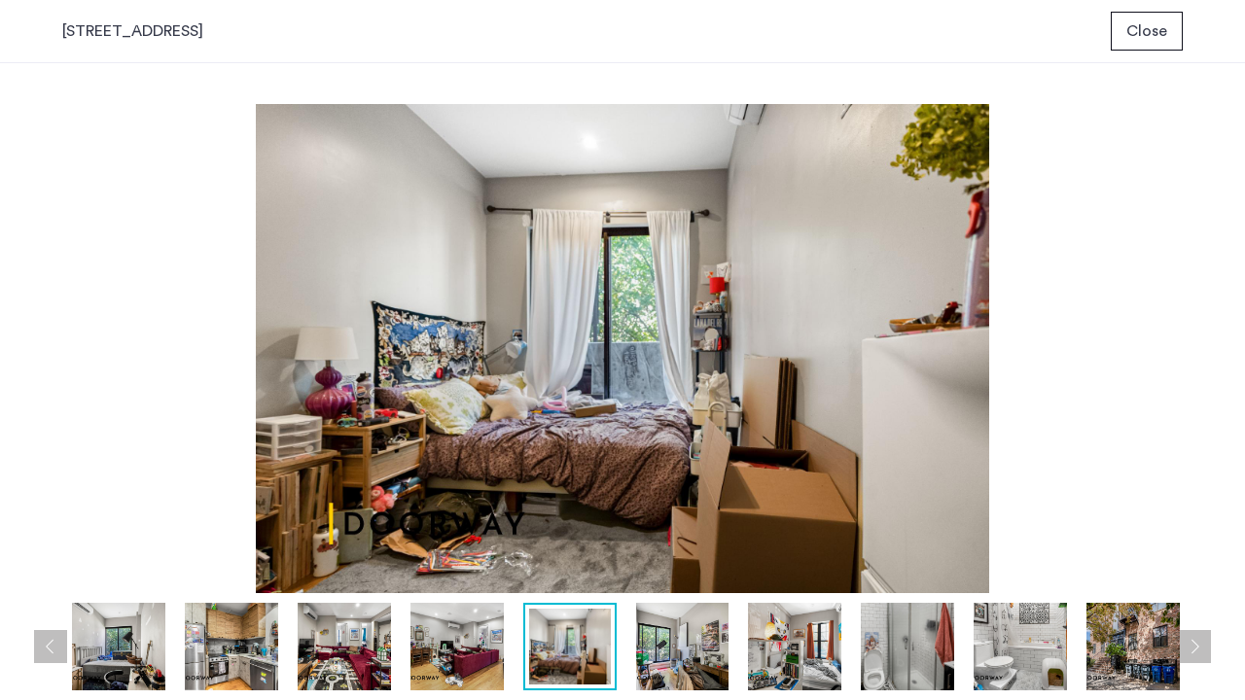
click at [445, 535] on img at bounding box center [456, 647] width 93 height 88
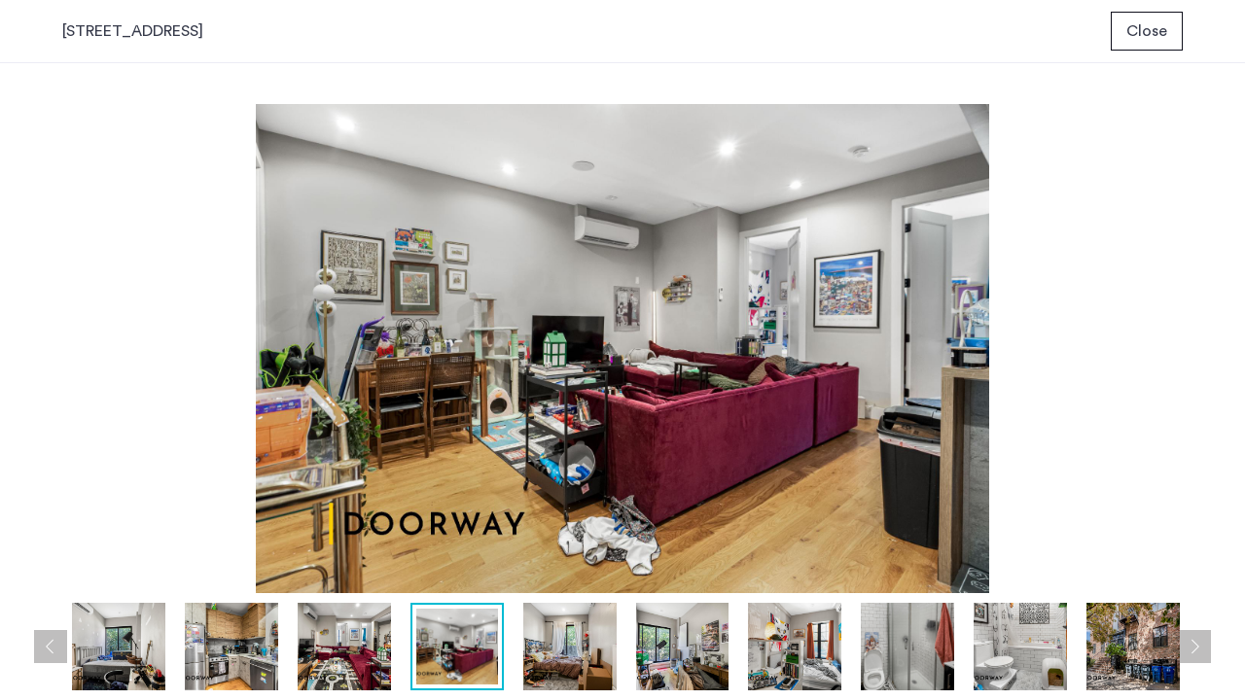
click at [555, 535] on img at bounding box center [569, 647] width 93 height 88
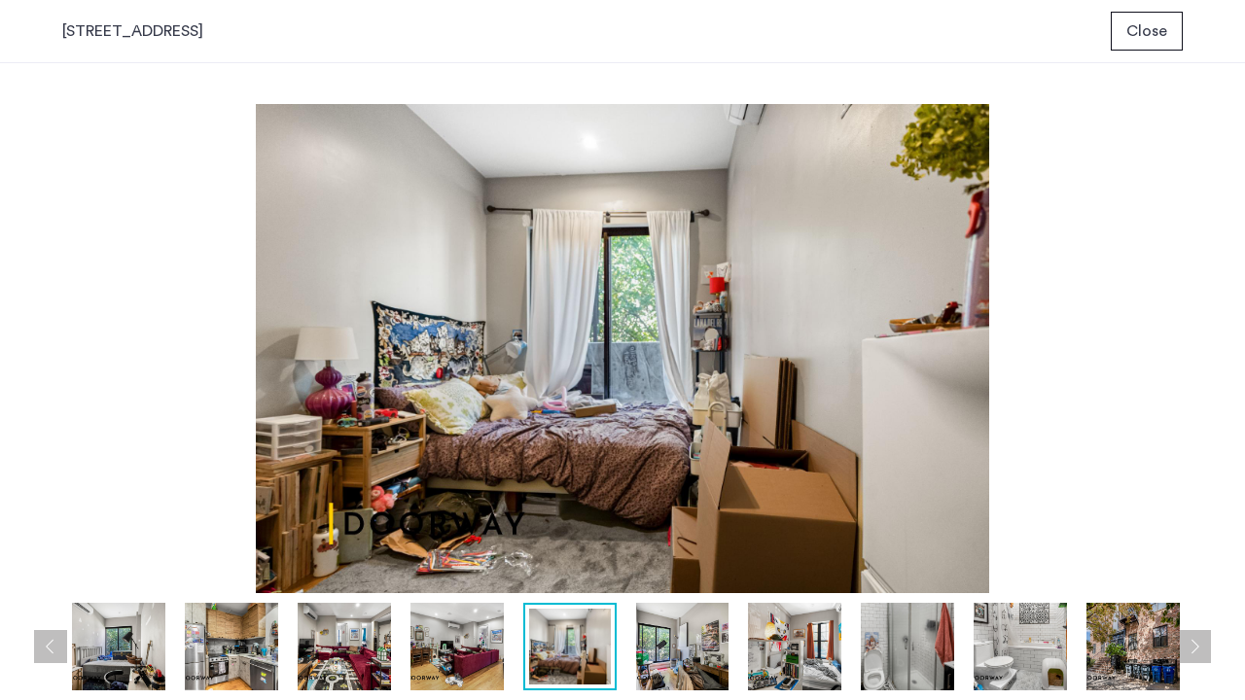
click at [674, 535] on img at bounding box center [682, 647] width 93 height 88
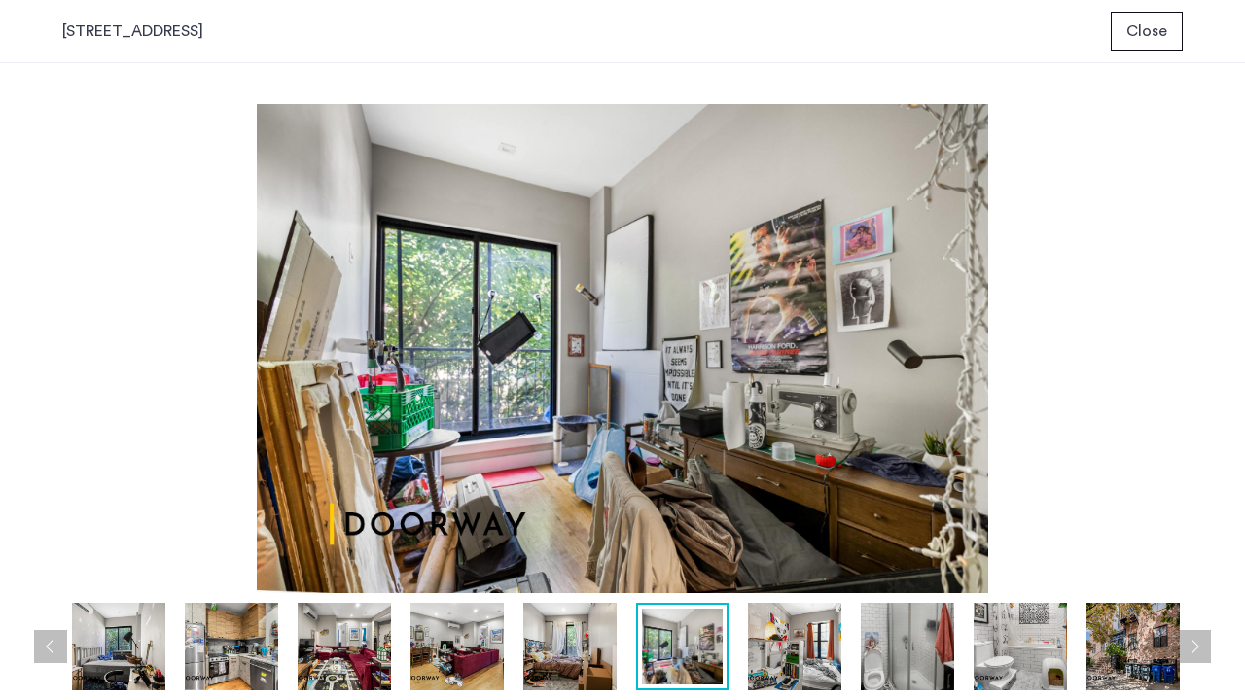
click at [821, 535] on img at bounding box center [794, 647] width 93 height 88
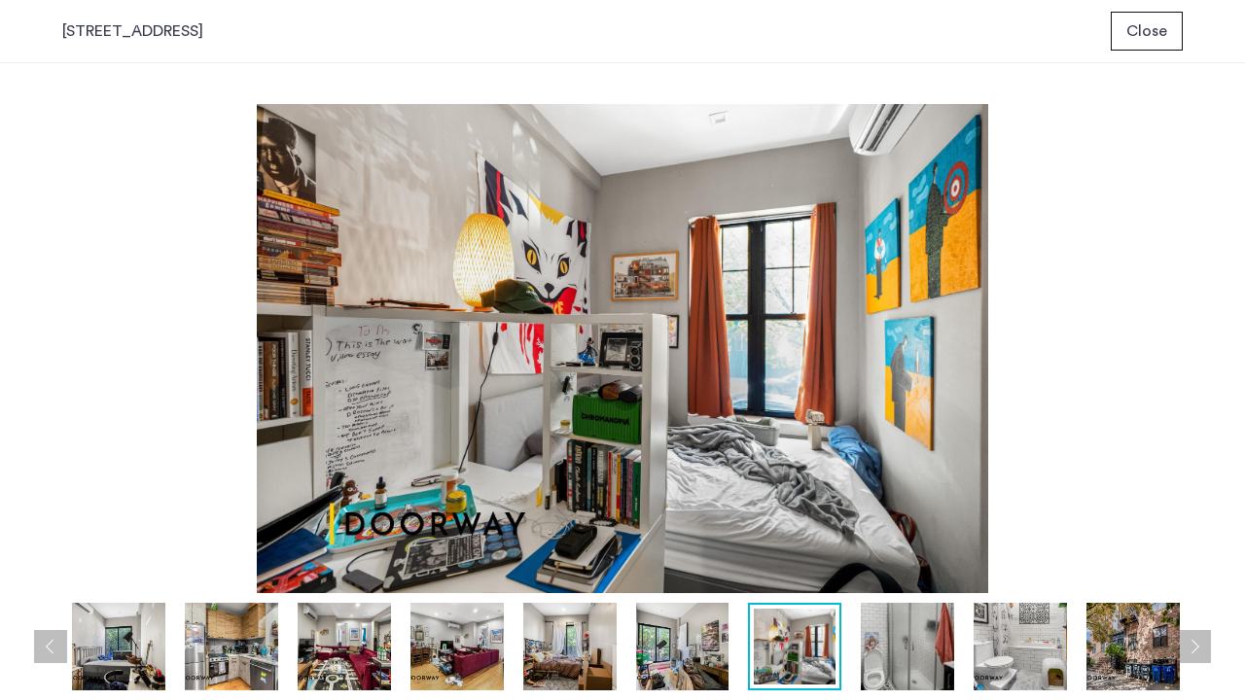
click at [903, 535] on img at bounding box center [907, 647] width 93 height 88
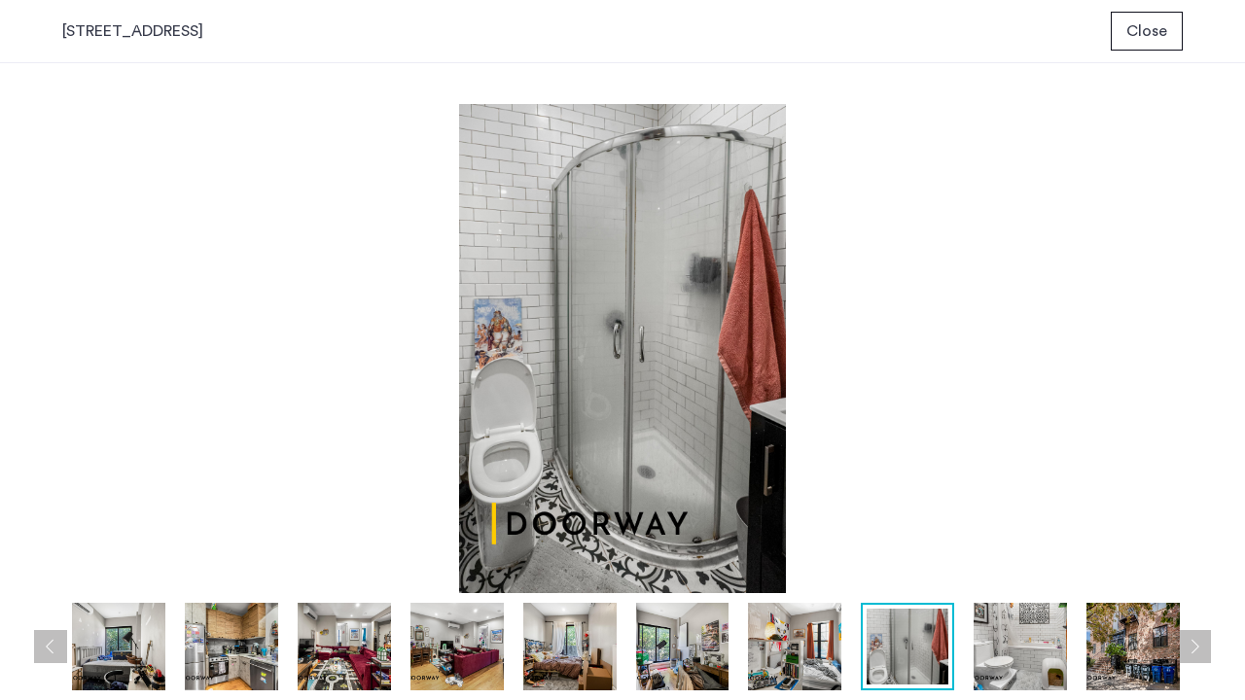
click at [997, 535] on img at bounding box center [1020, 647] width 93 height 88
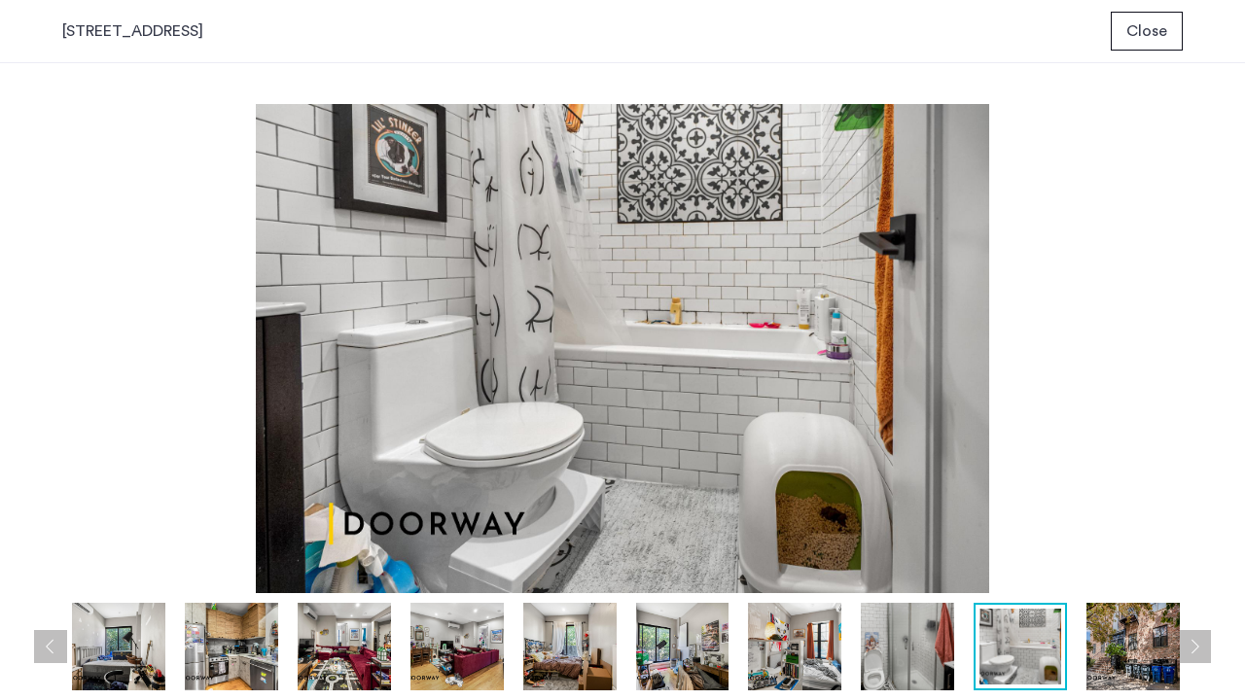
click at [1070, 535] on div at bounding box center [627, 647] width 1131 height 88
click at [1093, 535] on img at bounding box center [1132, 647] width 93 height 88
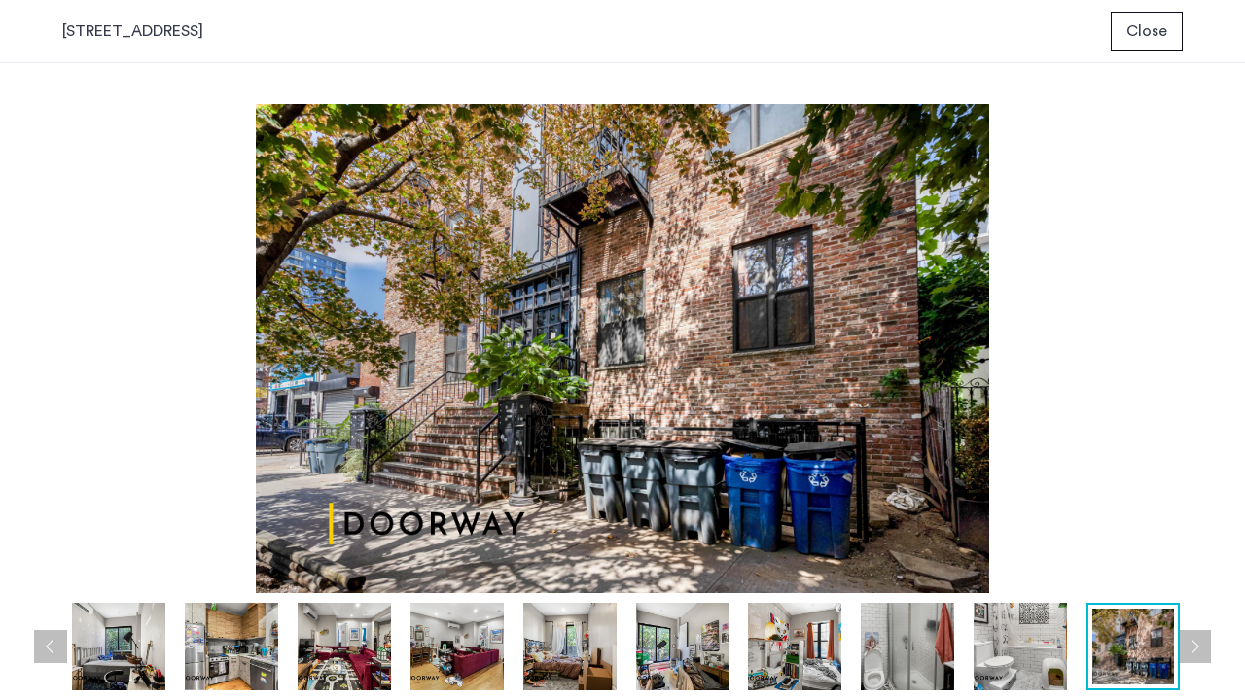
click at [329, 535] on img at bounding box center [344, 647] width 93 height 88
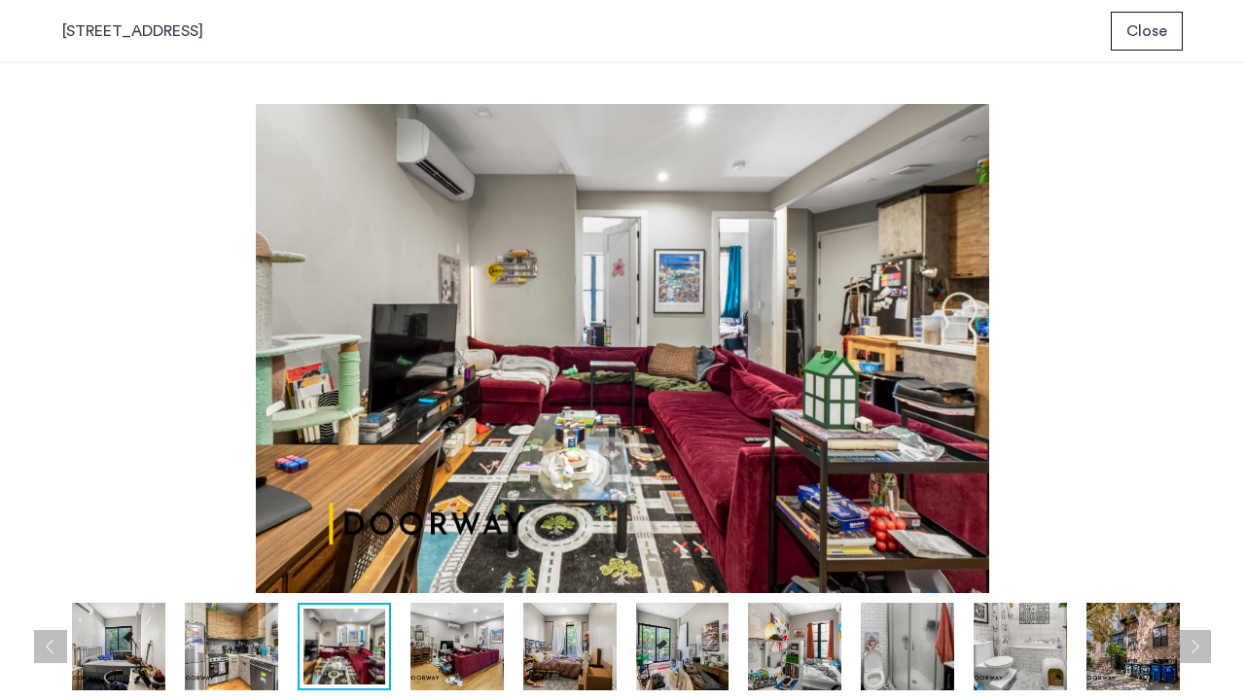
click at [208, 535] on img at bounding box center [231, 647] width 93 height 88
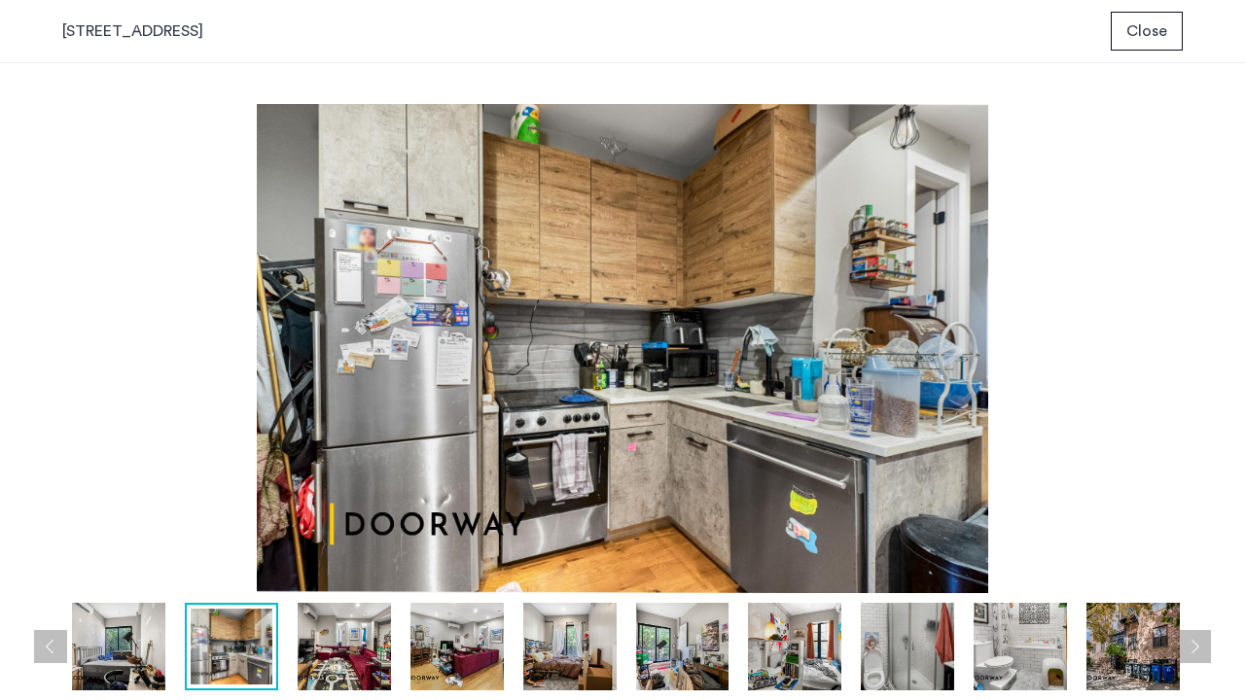
click at [307, 535] on img at bounding box center [344, 647] width 93 height 88
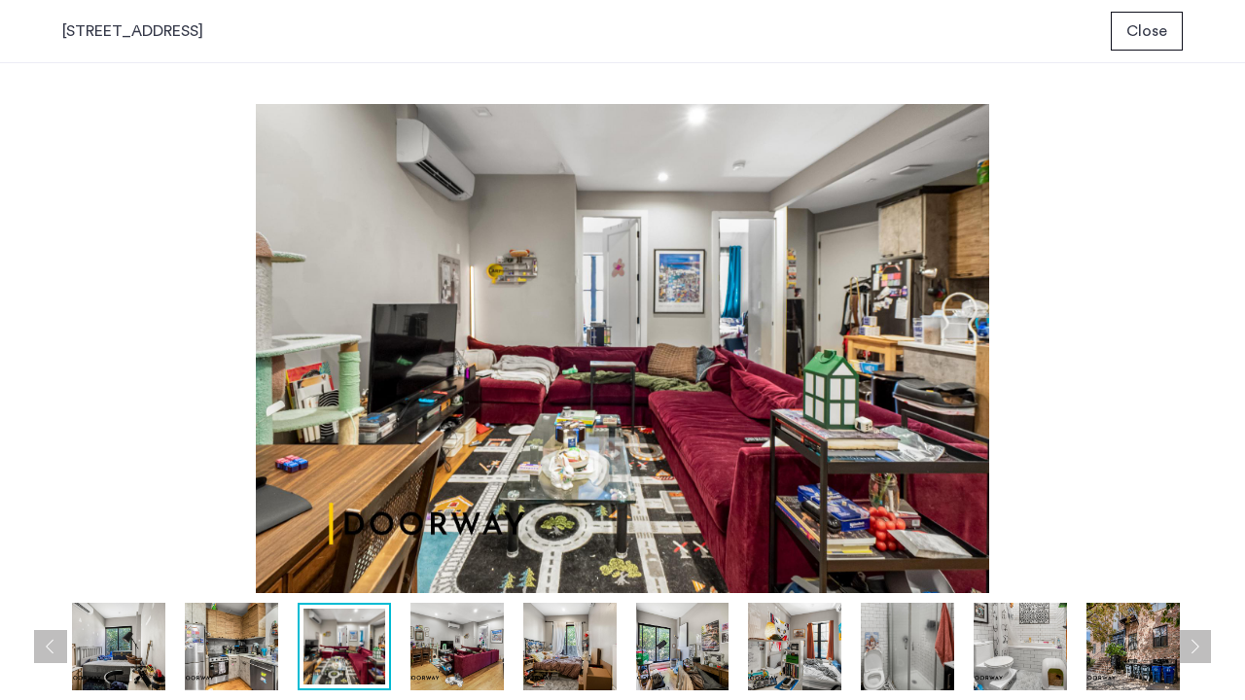
click at [1158, 15] on button "Close" at bounding box center [1147, 31] width 72 height 39
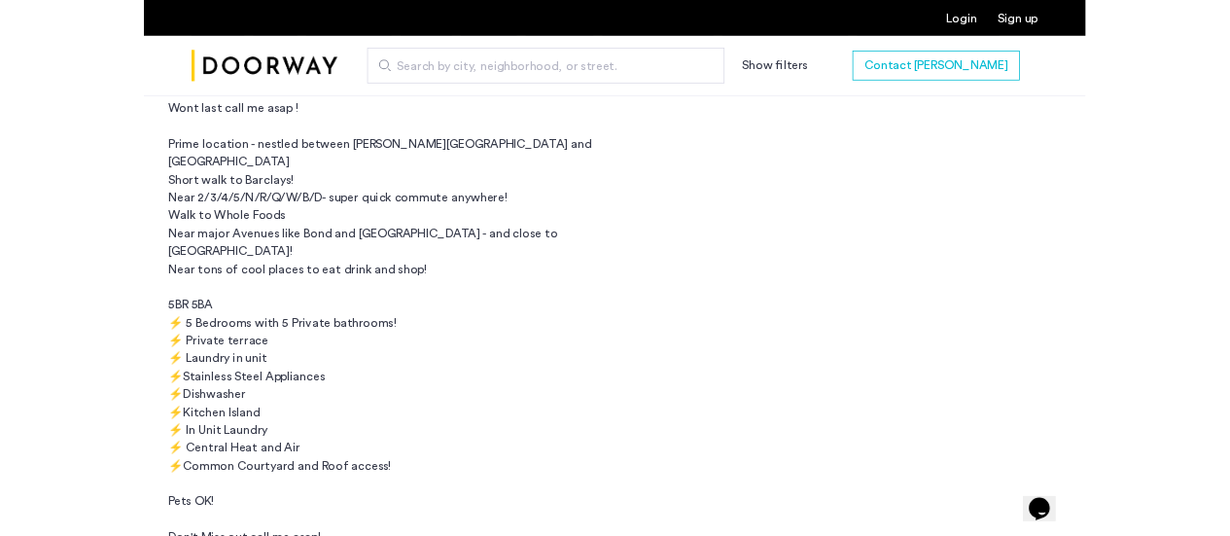
scroll to position [1126, 0]
